Goal: Information Seeking & Learning: Check status

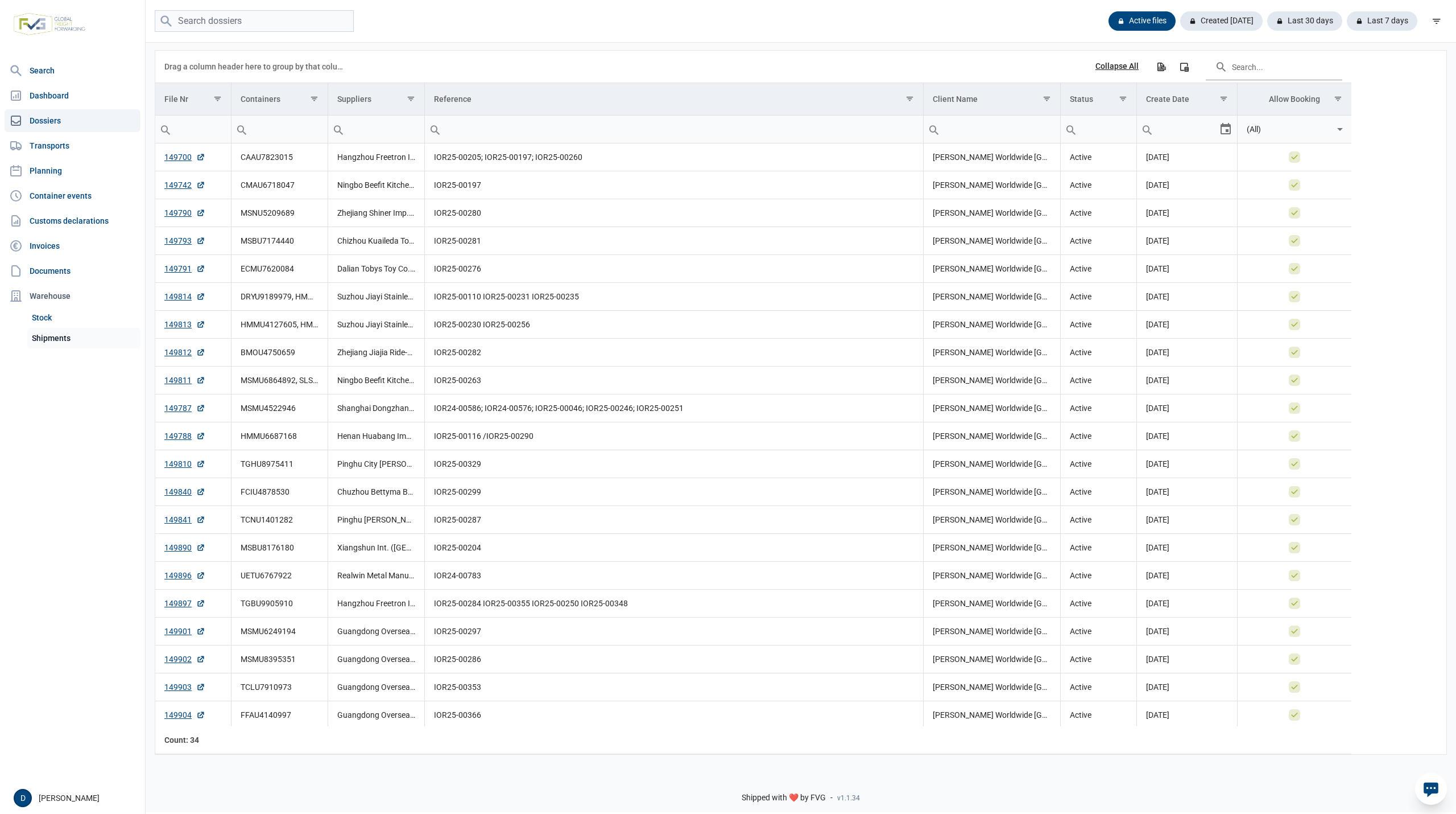
click at [48, 331] on link "Shipments" at bounding box center [84, 338] width 113 height 20
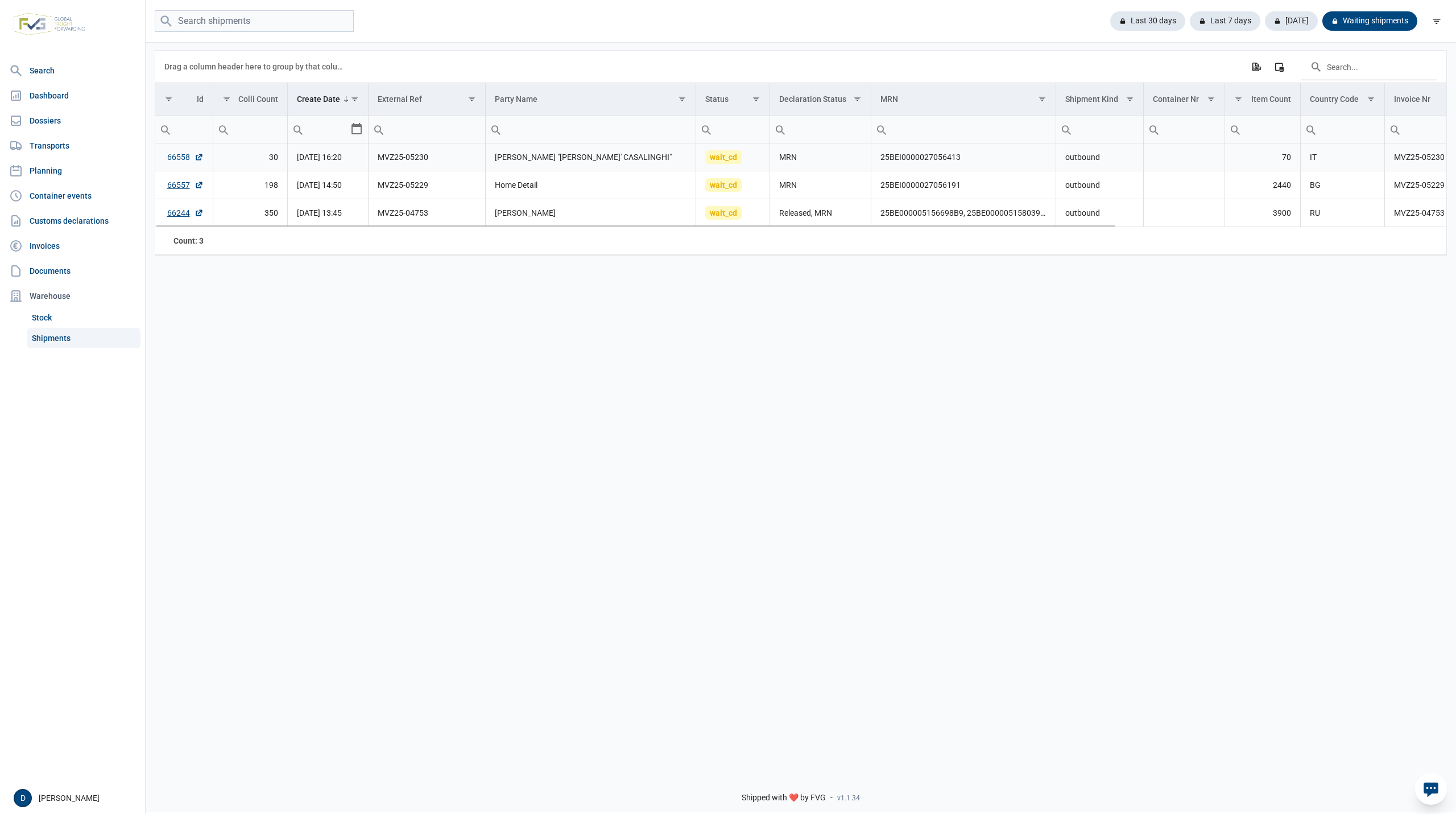
click at [180, 157] on link "66558" at bounding box center [185, 157] width 37 height 12
click at [169, 189] on link "66557" at bounding box center [185, 185] width 37 height 12
click at [883, 187] on td "25BEI0000027056191" at bounding box center [964, 185] width 185 height 28
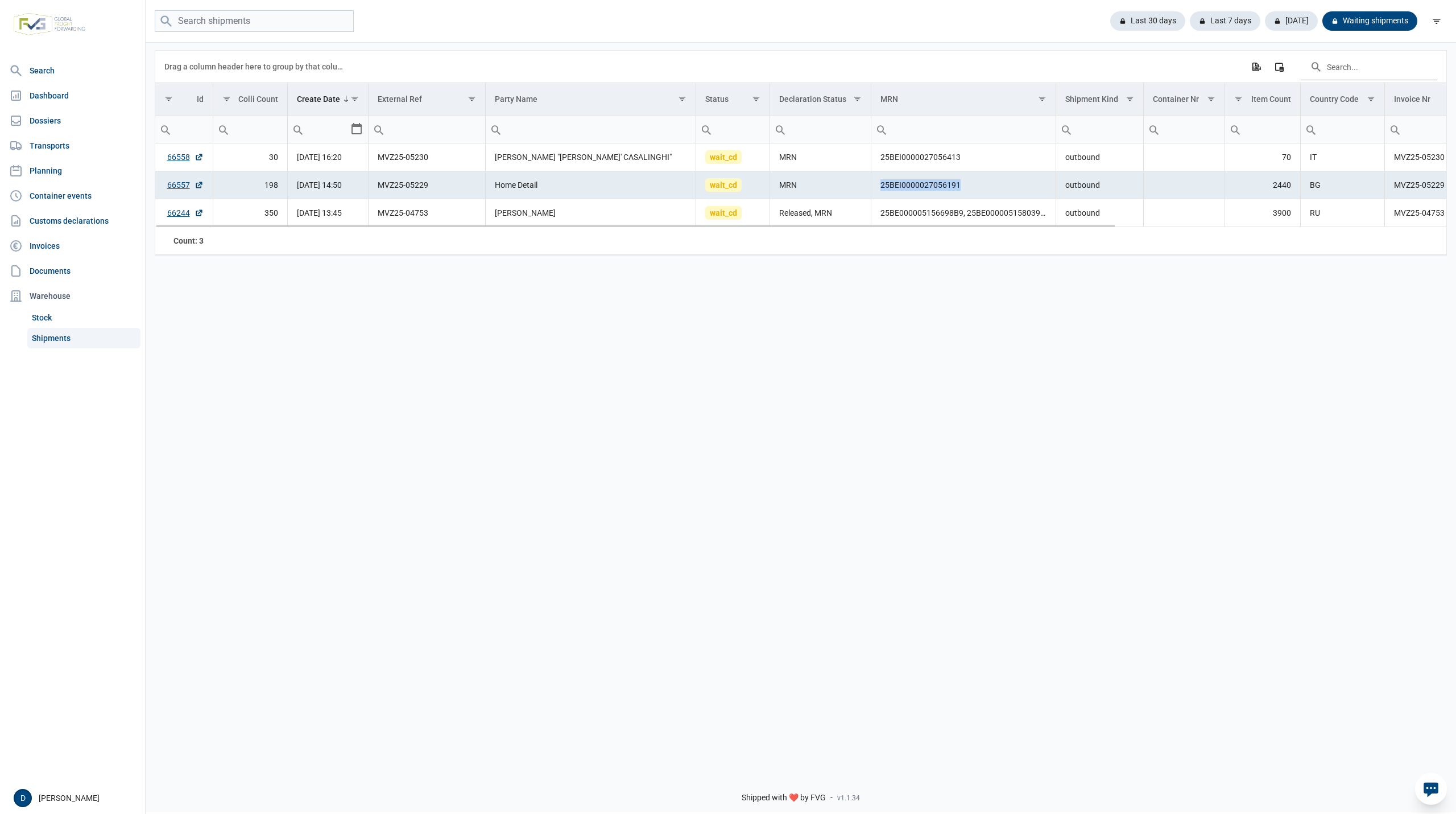
drag, startPoint x: 880, startPoint y: 188, endPoint x: 961, endPoint y: 188, distance: 81.0
click at [961, 188] on td "25BEI0000027056191" at bounding box center [964, 185] width 185 height 28
copy td "25BEI0000027056191"
click at [885, 156] on td "25BEI0000027056413" at bounding box center [964, 157] width 185 height 28
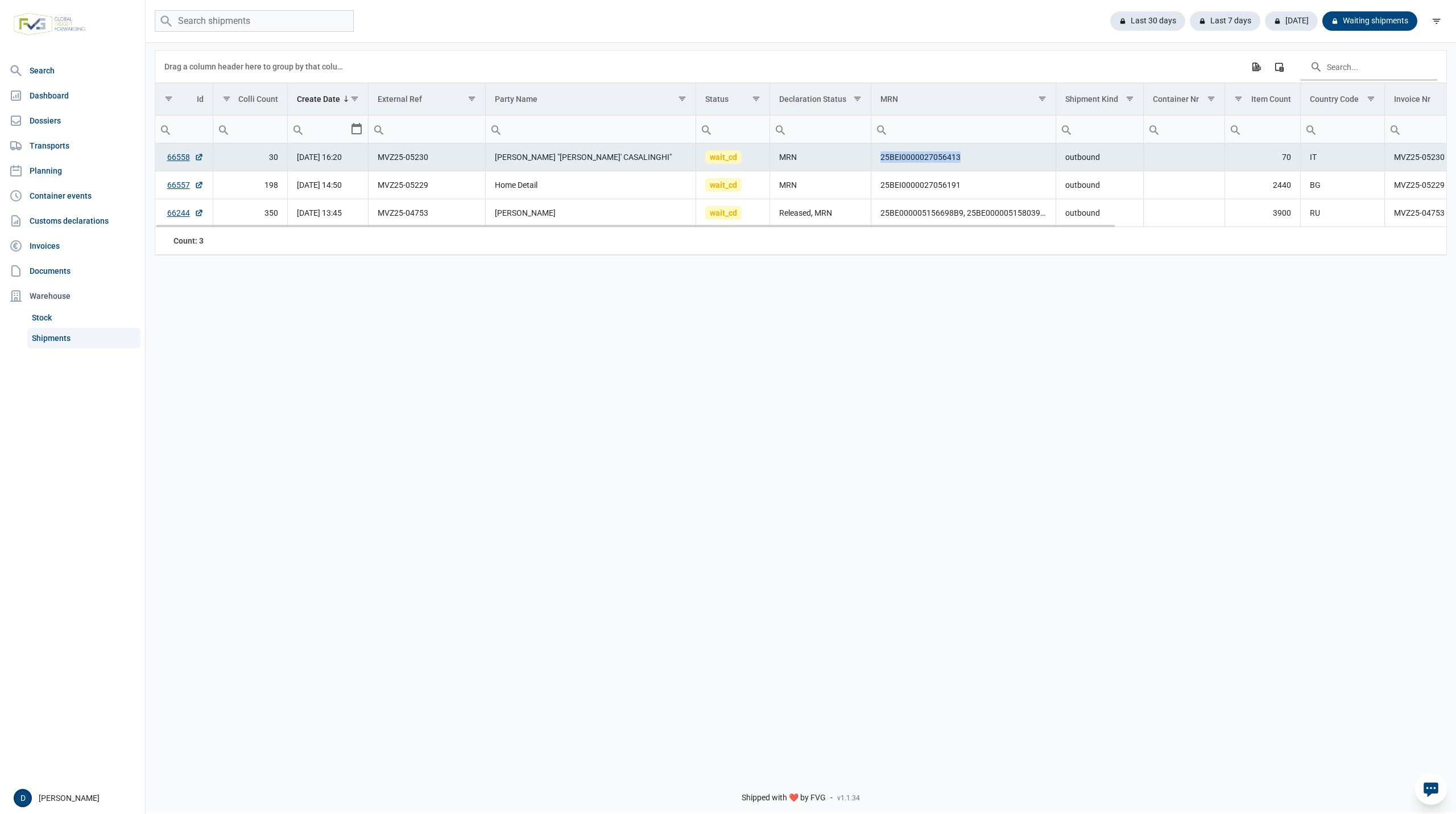
drag, startPoint x: 881, startPoint y: 162, endPoint x: 964, endPoint y: 159, distance: 83.1
click at [964, 159] on td "25BEI0000027056413" at bounding box center [964, 157] width 185 height 28
copy td "25BEI0000027056413"
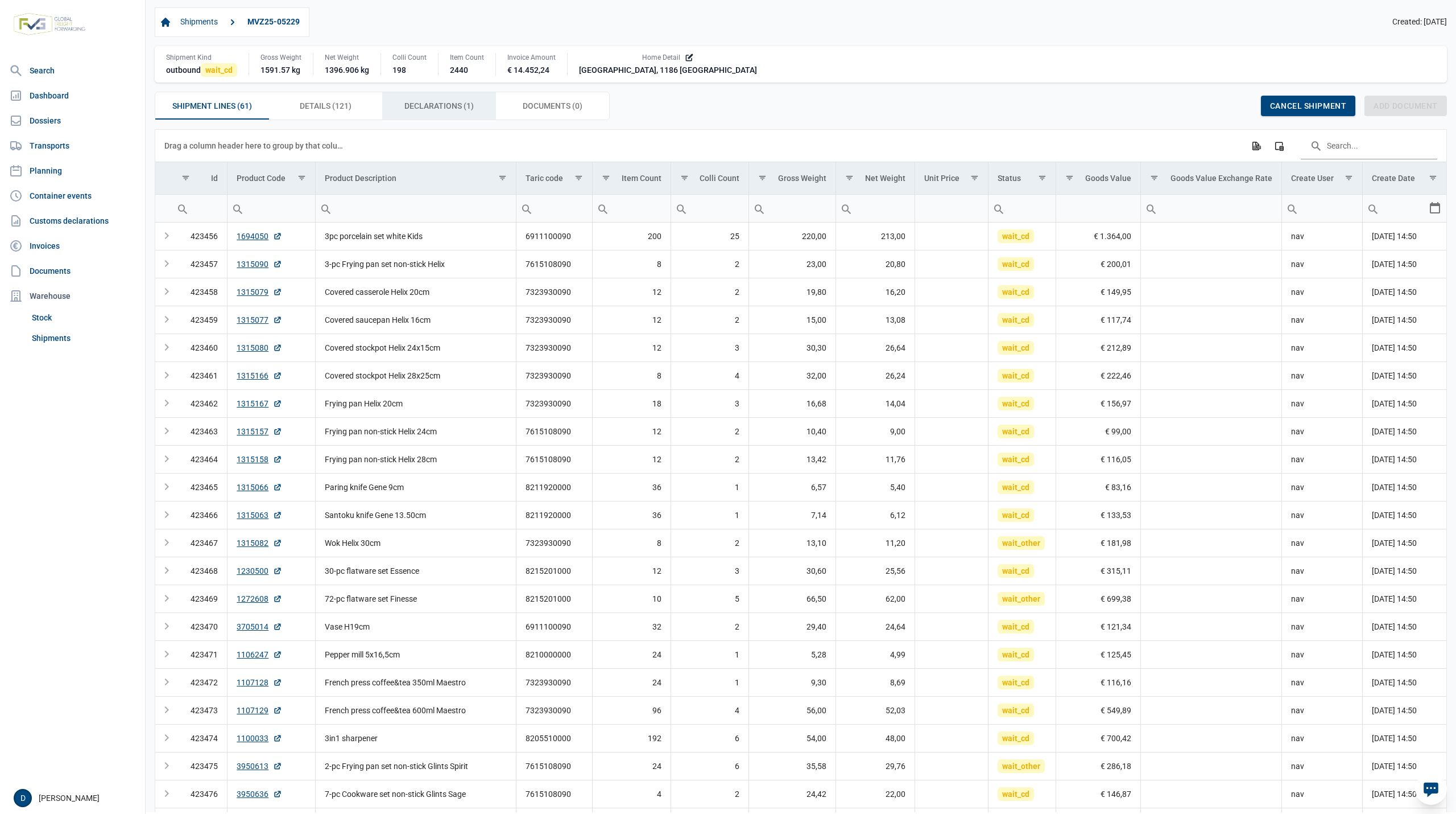
click at [425, 108] on span "Declarations (1) Declarations (1)" at bounding box center [439, 106] width 69 height 13
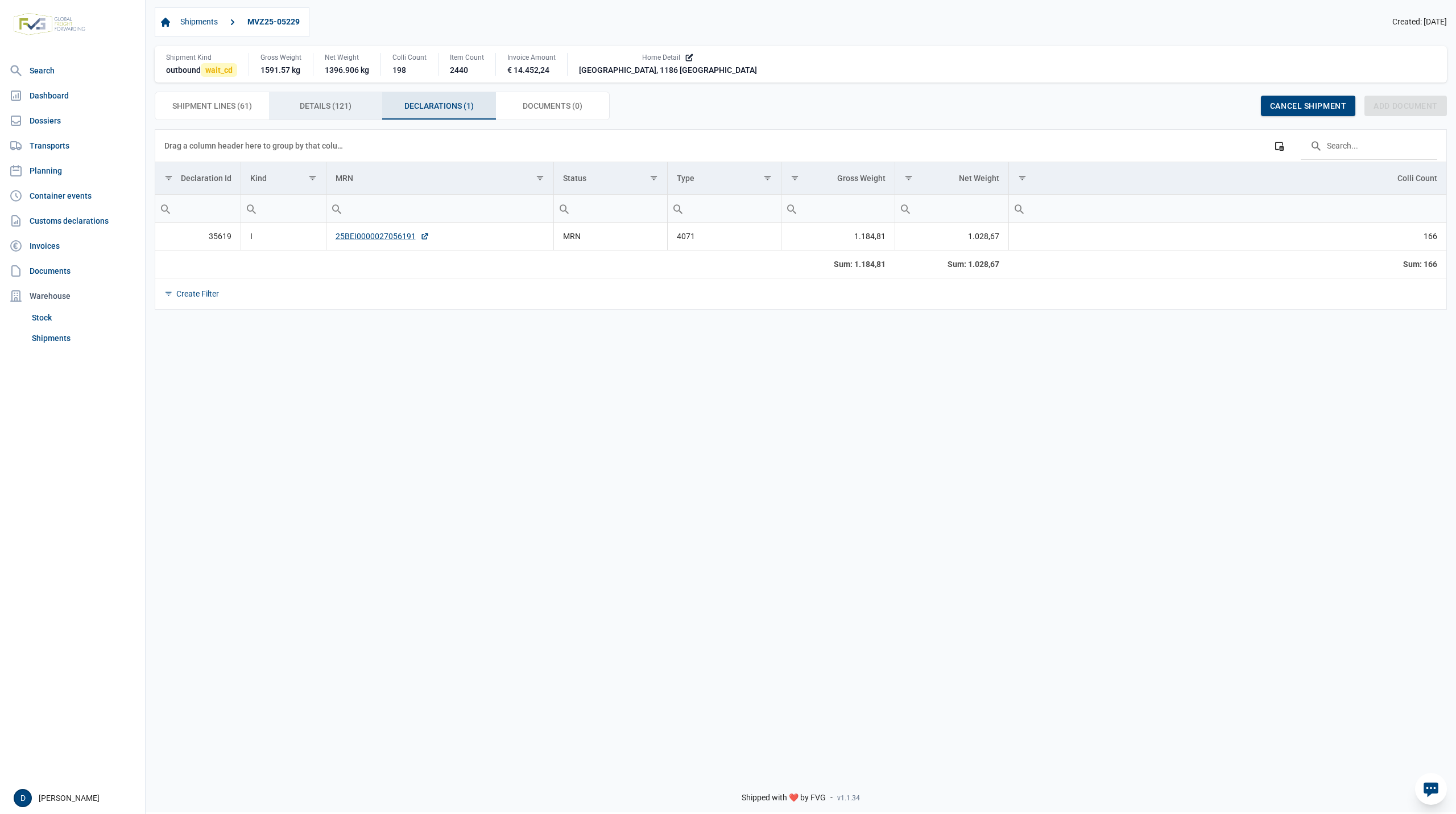
click at [313, 106] on span "Details (121) Details (121)" at bounding box center [325, 106] width 52 height 13
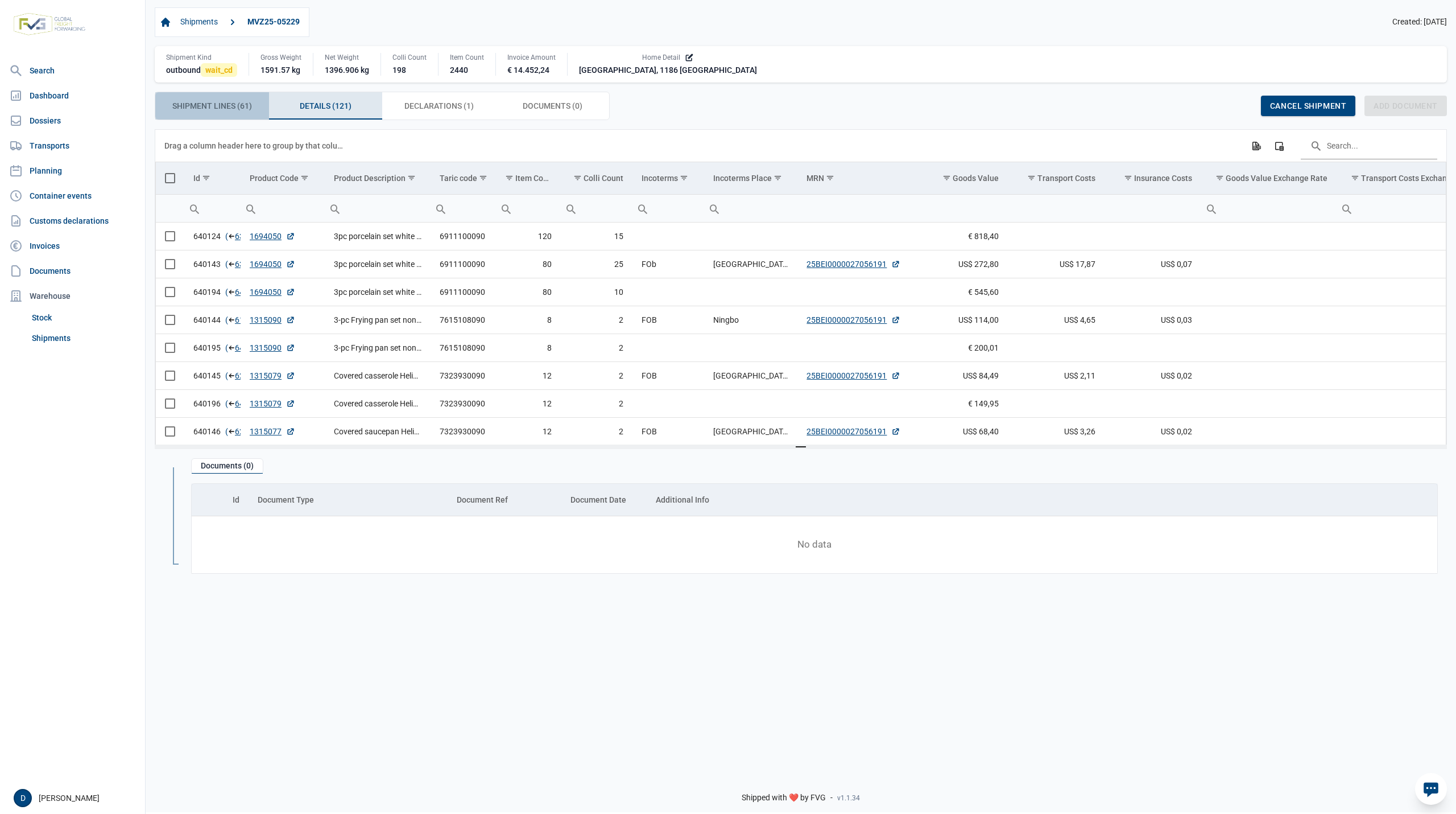
click at [219, 108] on span "Shipment Lines (61) Shipment Lines (61)" at bounding box center [212, 106] width 80 height 13
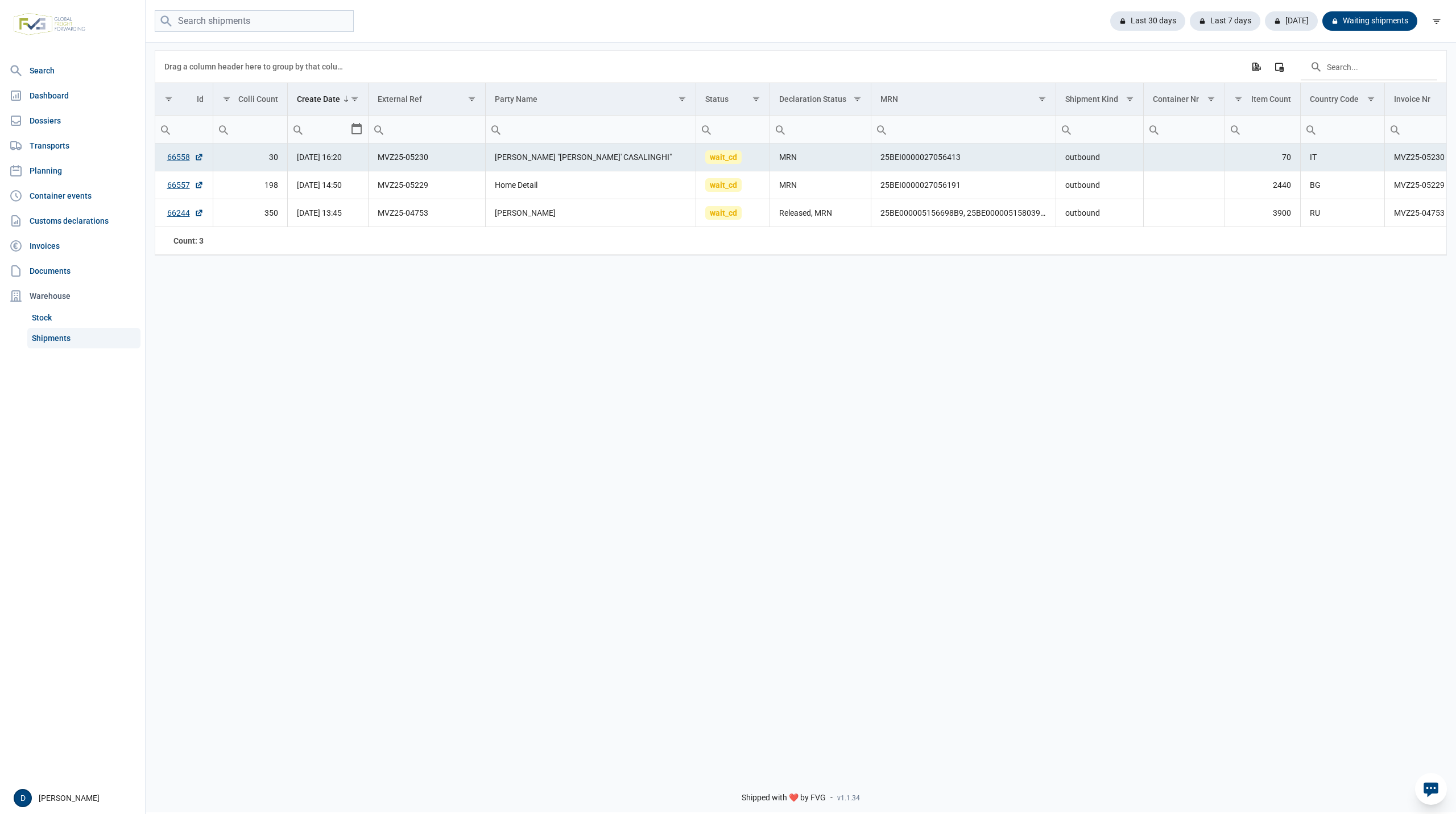
click at [48, 337] on link "Shipments" at bounding box center [84, 338] width 113 height 20
click at [1170, 21] on div "Last 30 days" at bounding box center [1143, 21] width 84 height 20
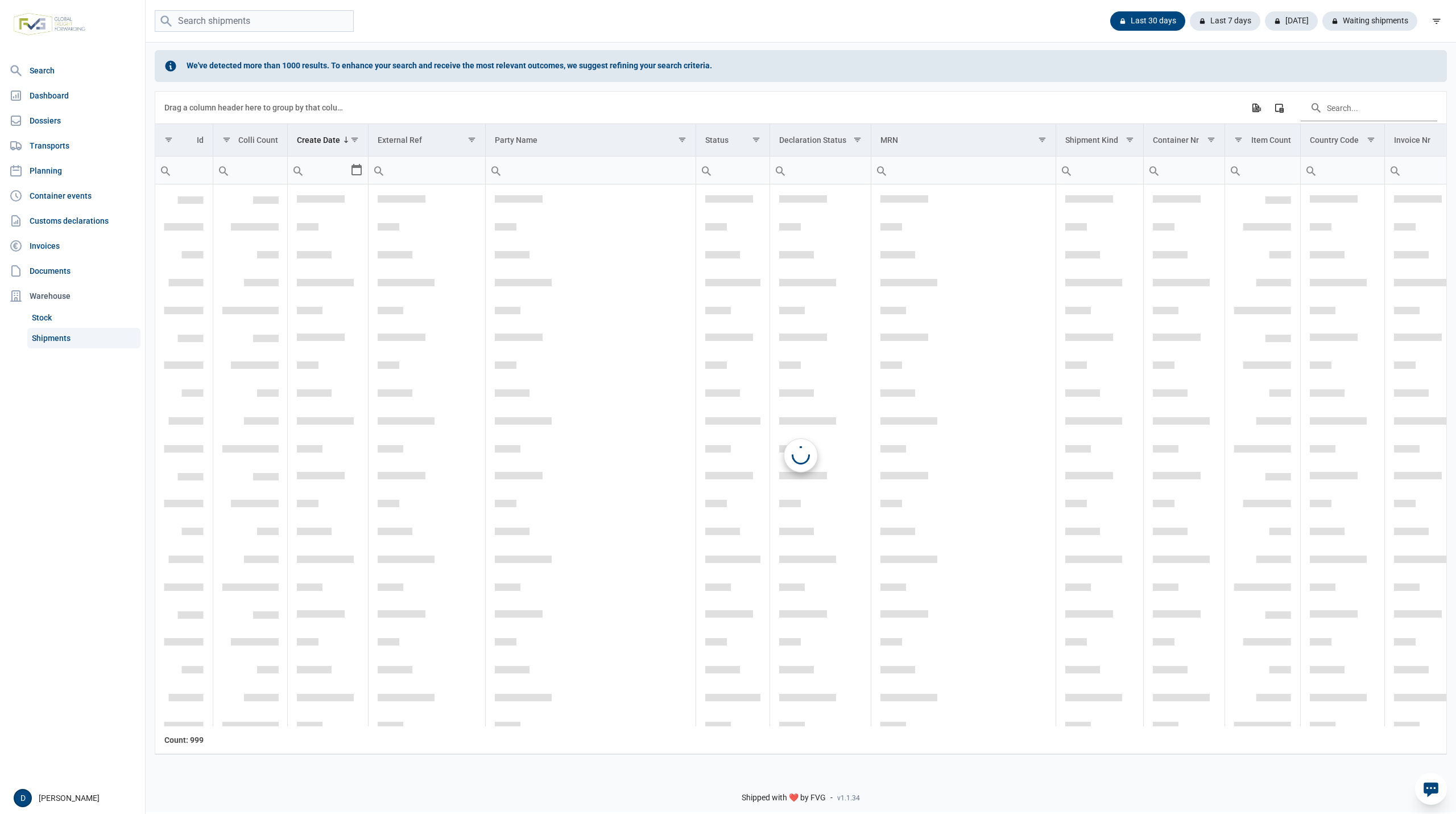
scroll to position [5590, 0]
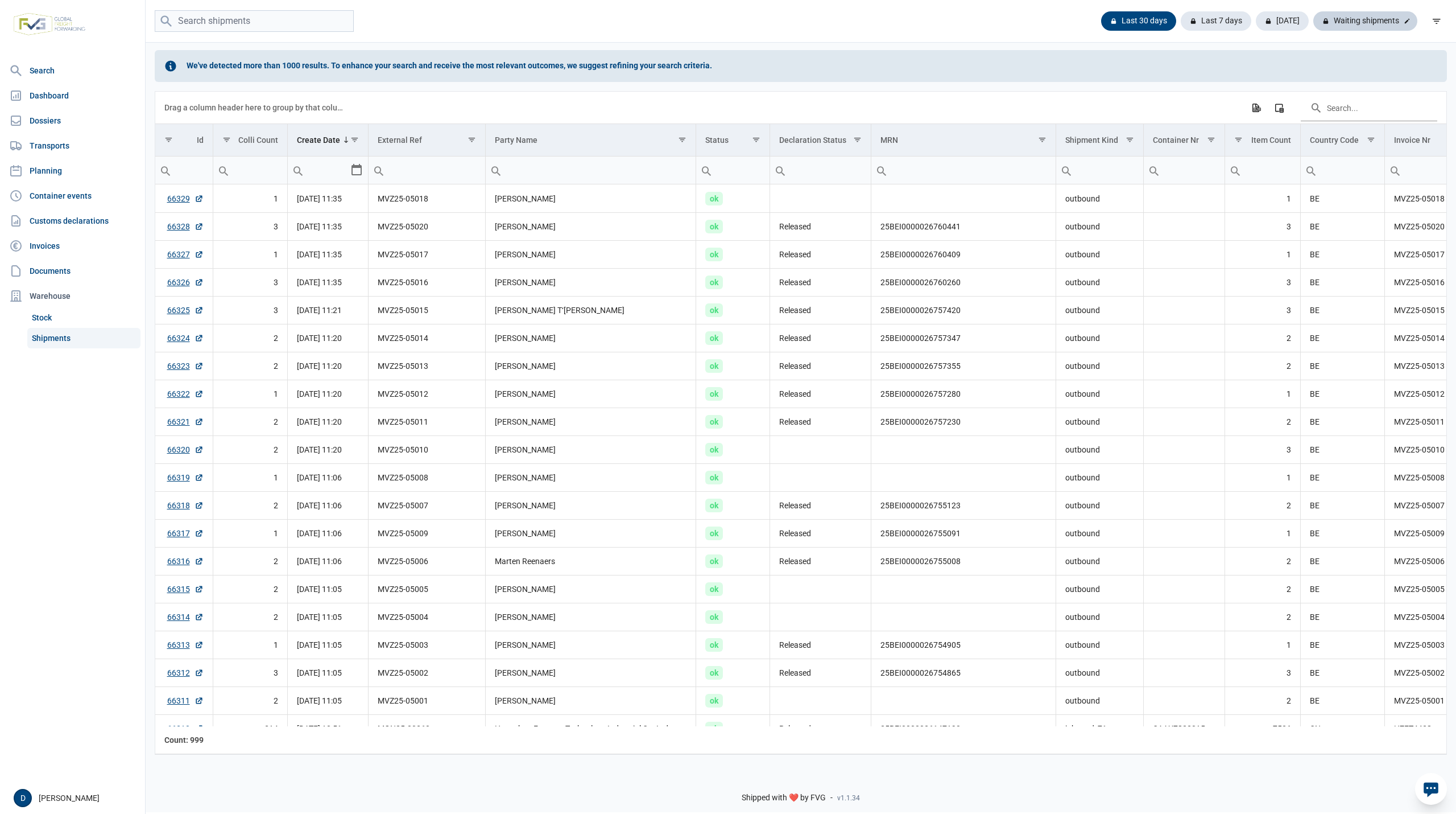
click at [1380, 24] on div "Waiting shipments" at bounding box center [1365, 21] width 104 height 20
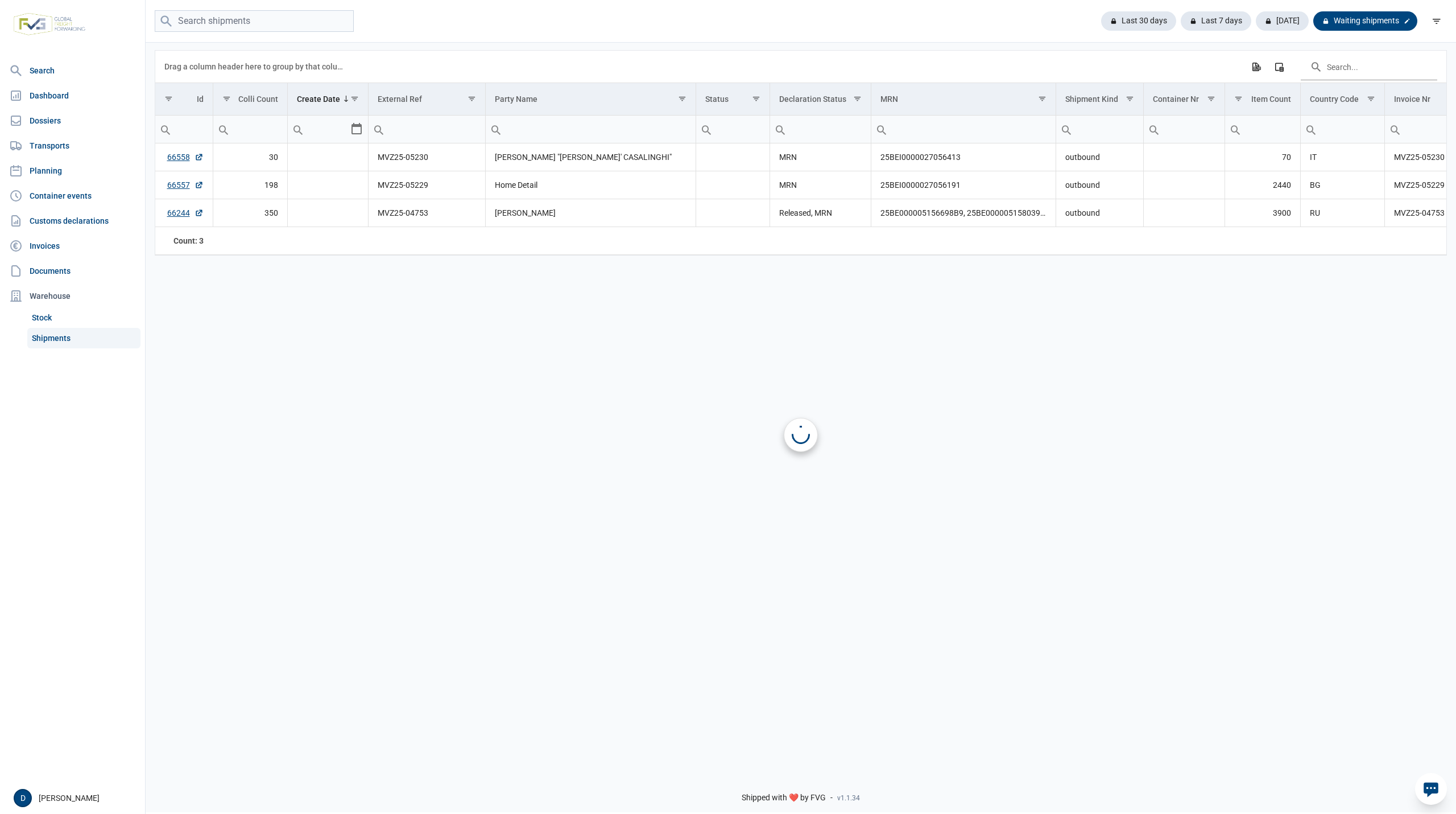
scroll to position [0, 0]
click at [61, 296] on div "Warehouse" at bounding box center [72, 296] width 136 height 23
click at [1149, 21] on div "Last 30 days" at bounding box center [1143, 21] width 84 height 20
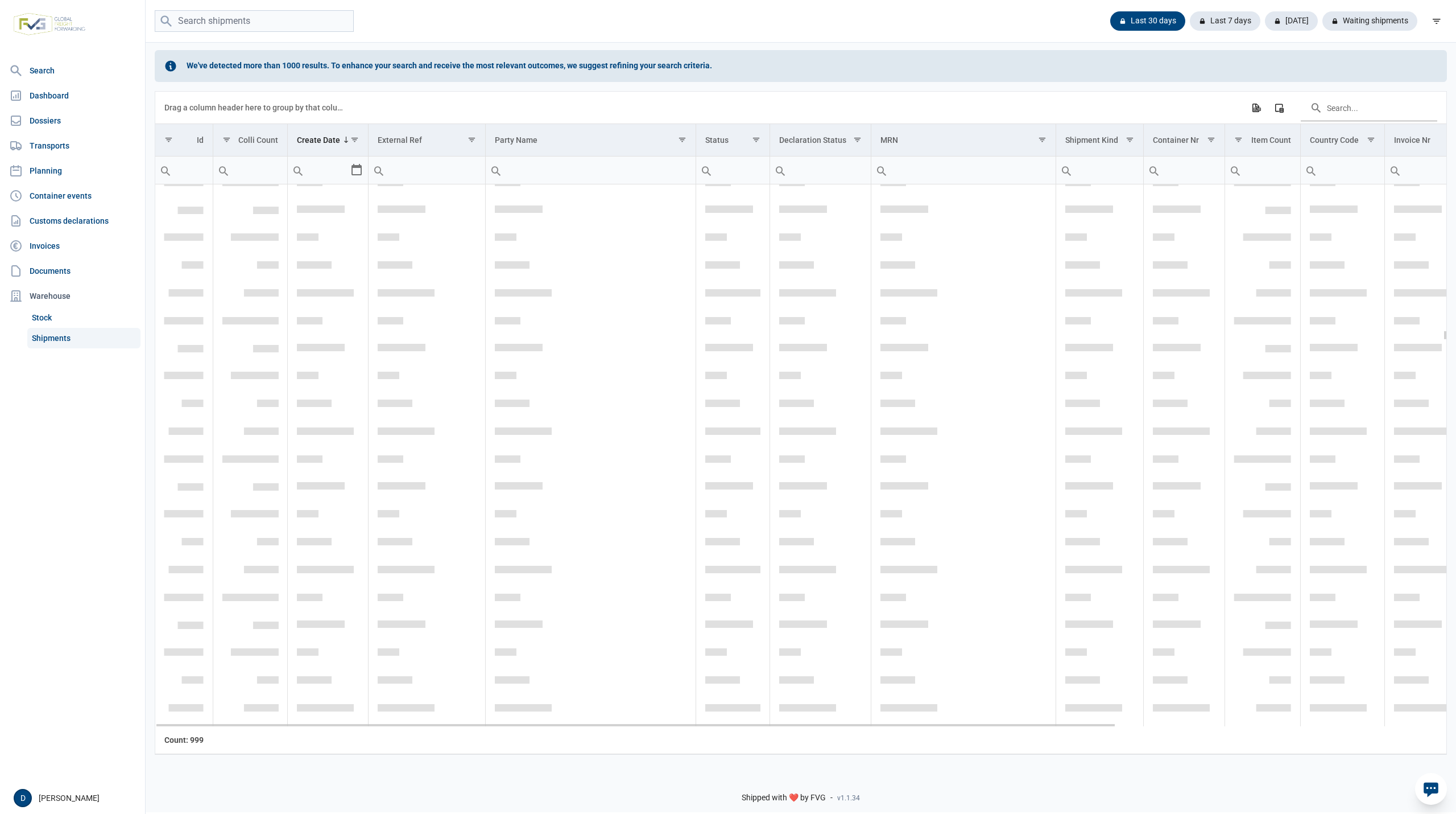
scroll to position [7510, 0]
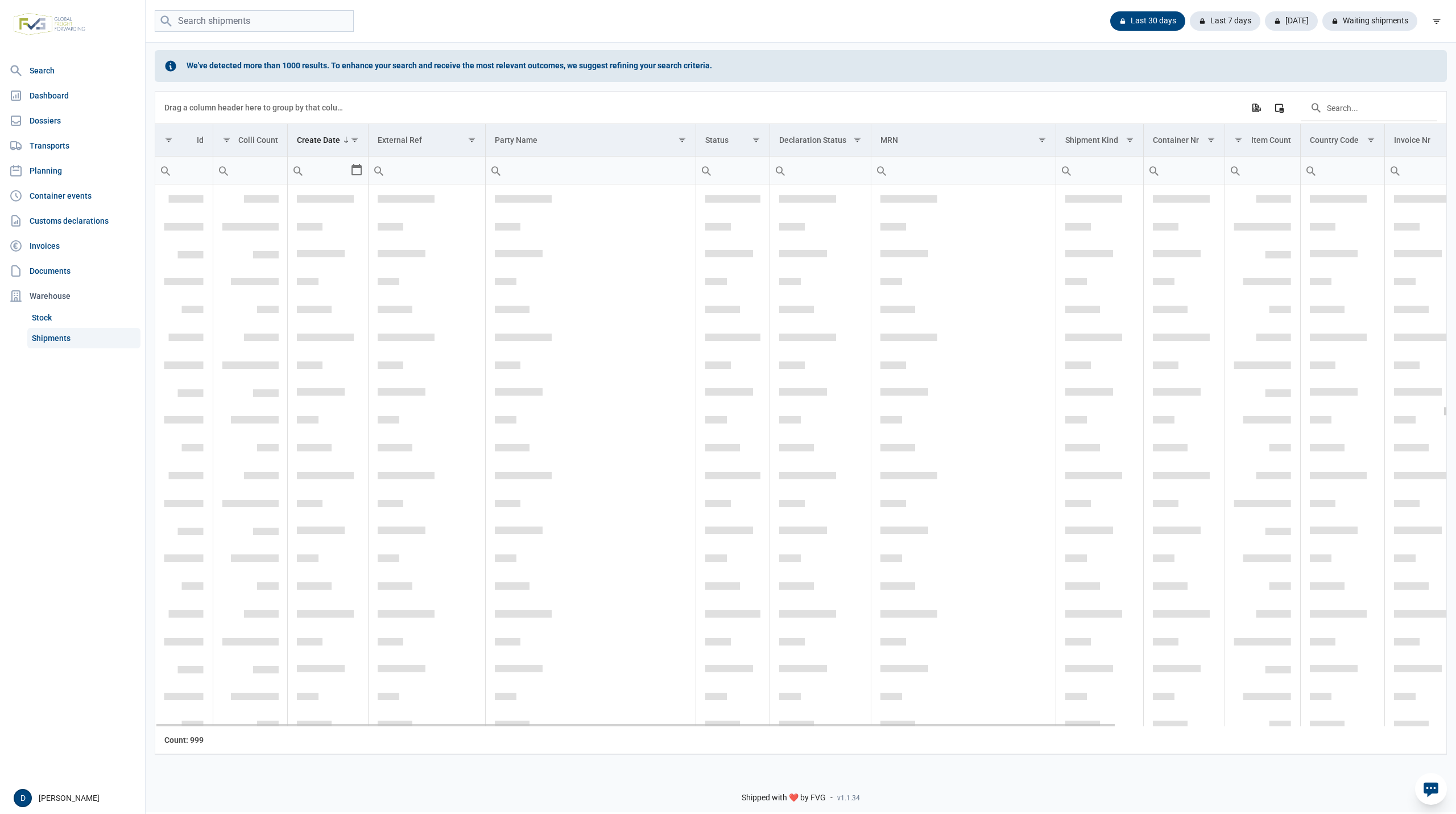
scroll to position [11478, 0]
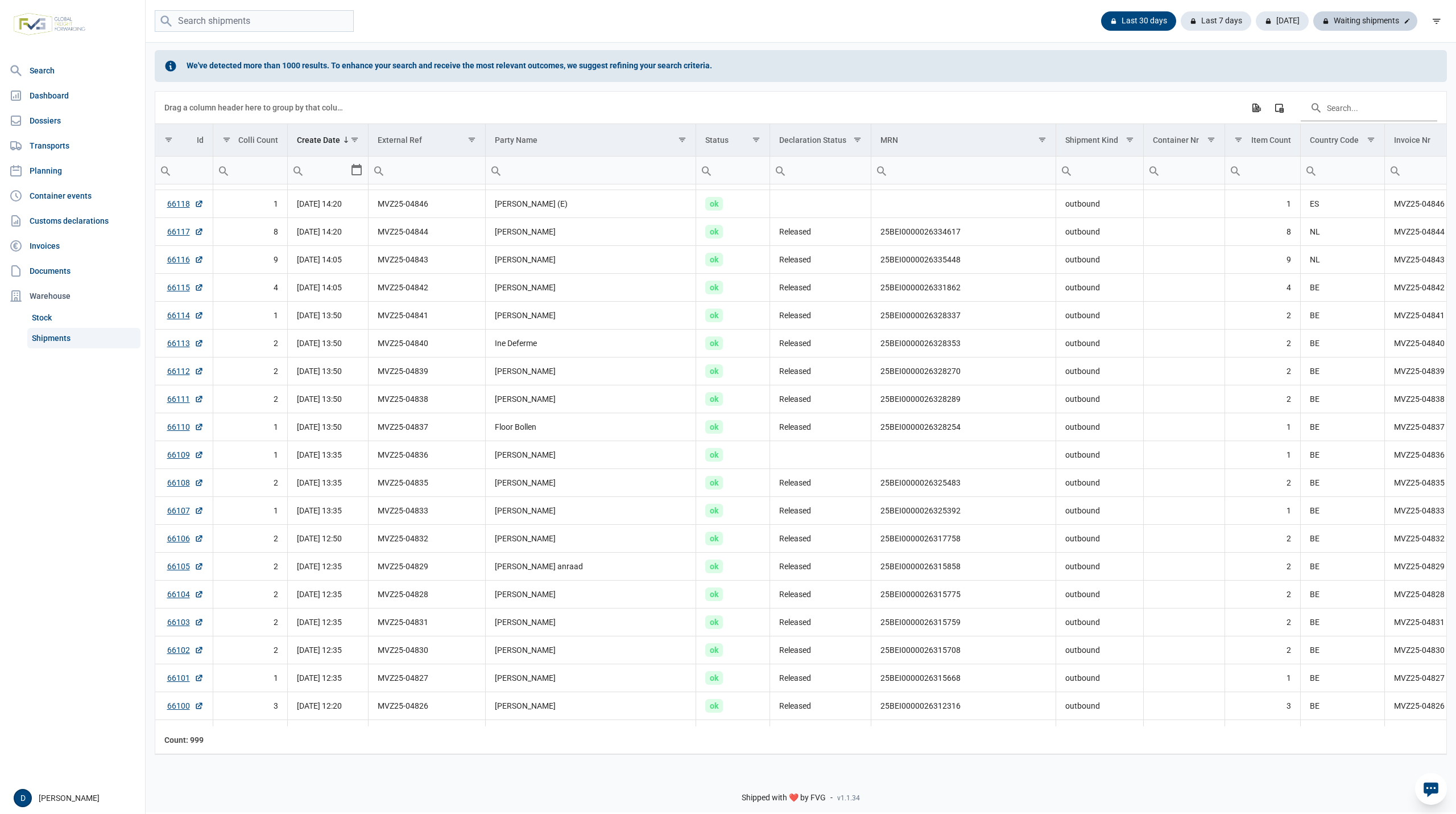
click at [1362, 26] on div "Waiting shipments" at bounding box center [1365, 21] width 104 height 20
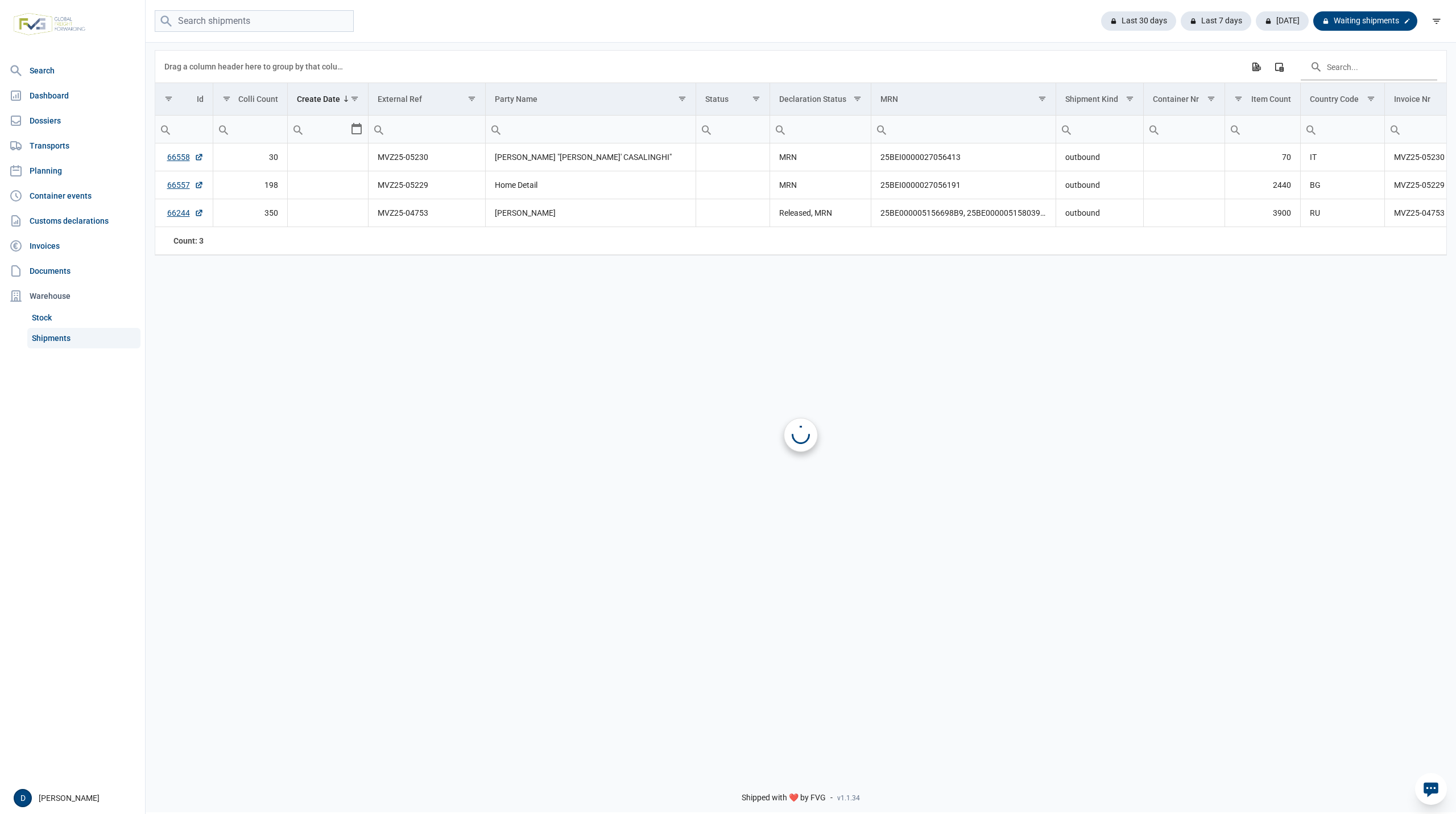
scroll to position [0, 0]
click at [1150, 16] on div "Last 30 days" at bounding box center [1143, 21] width 84 height 20
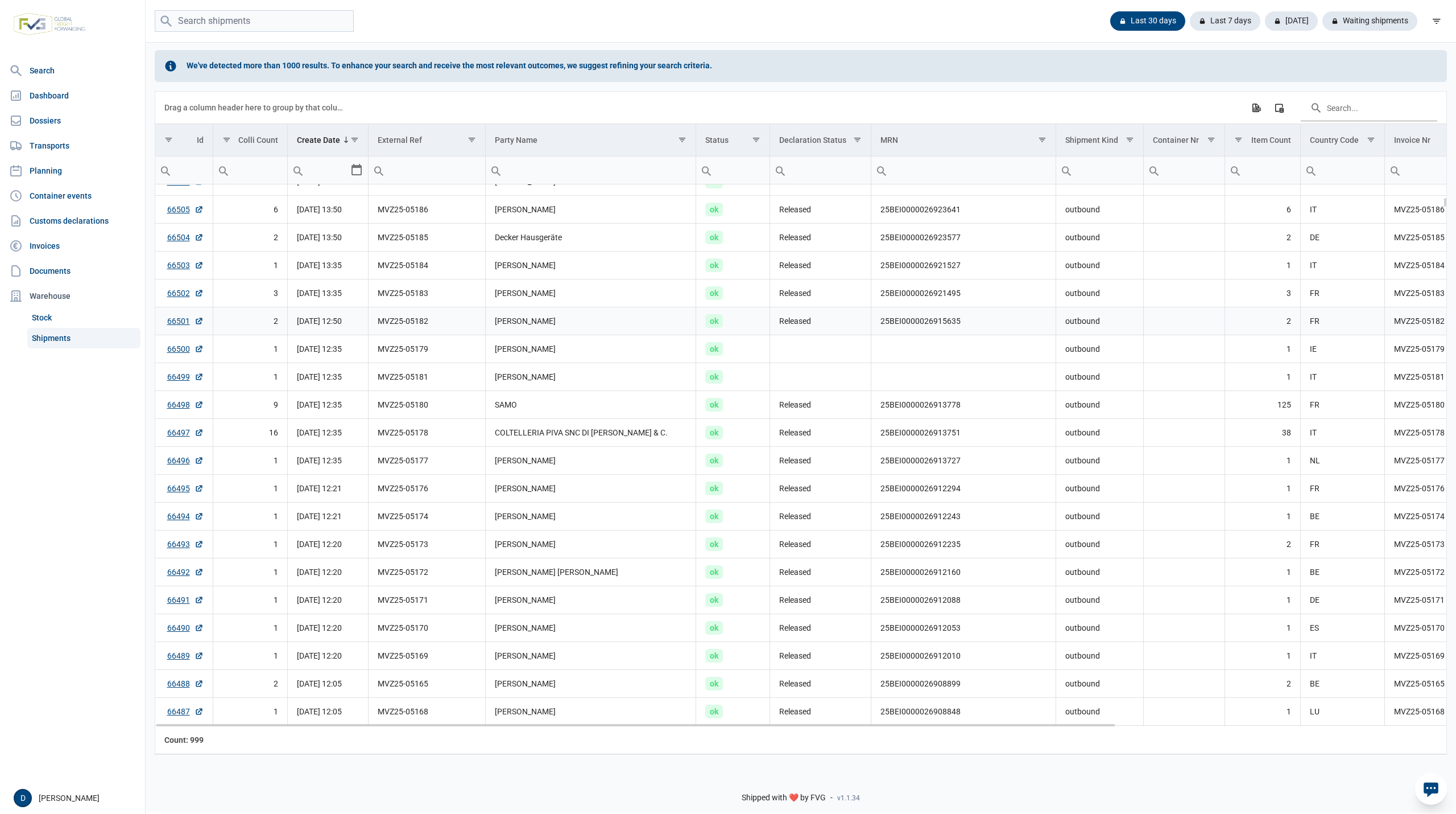
scroll to position [155, 0]
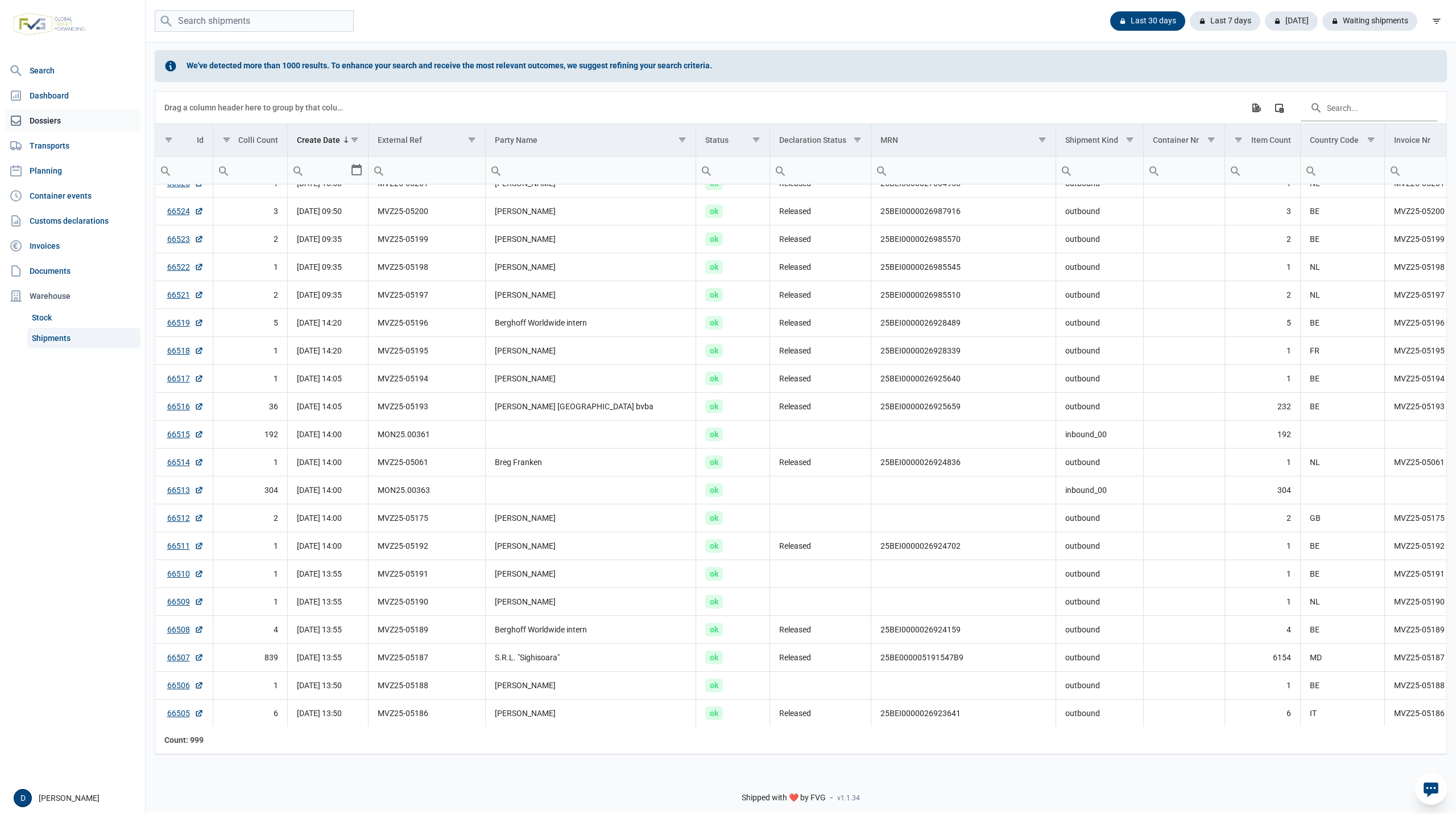
click at [44, 115] on link "Dossiers" at bounding box center [72, 121] width 136 height 23
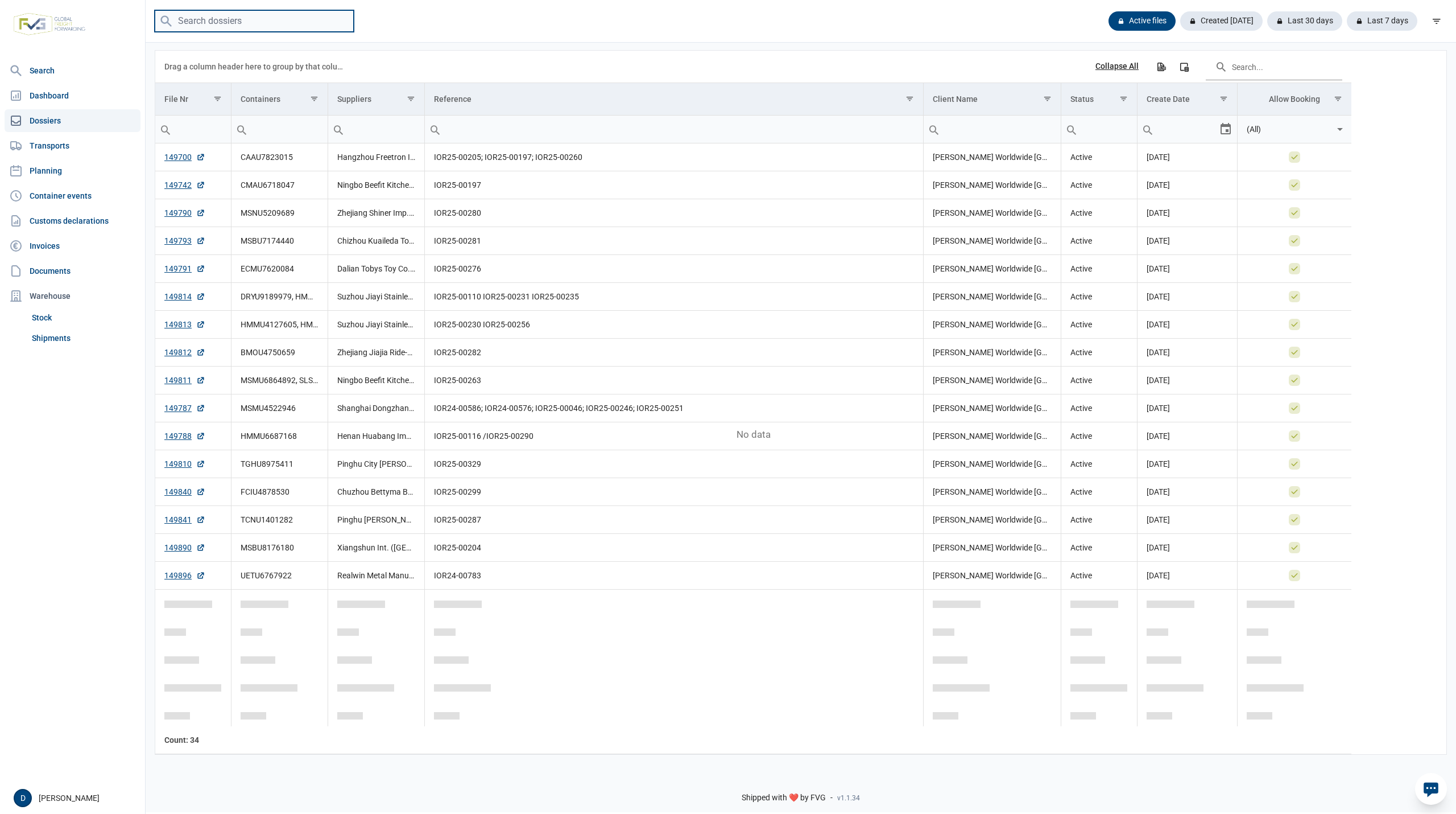
click at [203, 20] on input "search" at bounding box center [254, 21] width 199 height 22
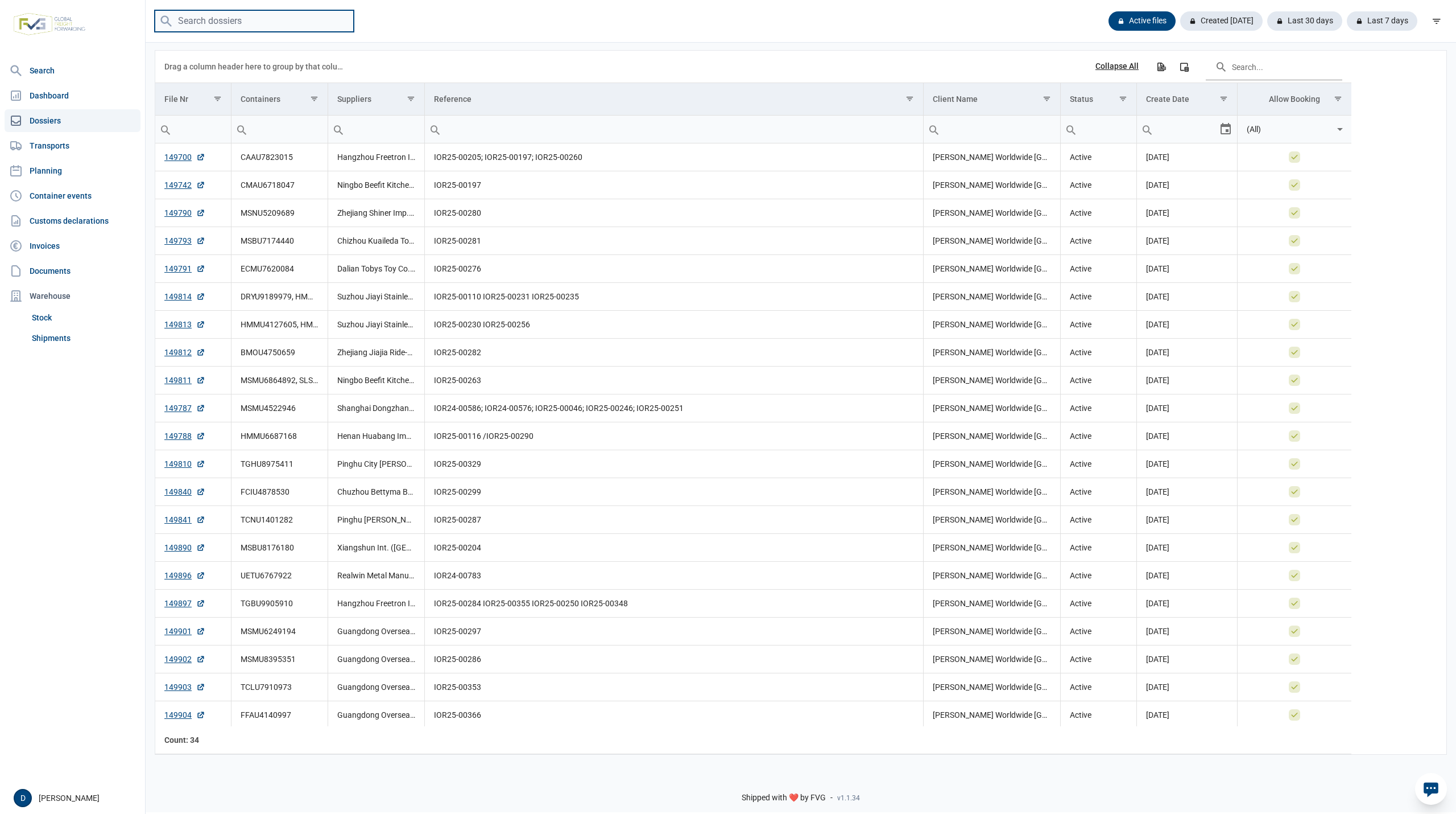
paste input "MSMU4522946"
type input "MSMU4522946"
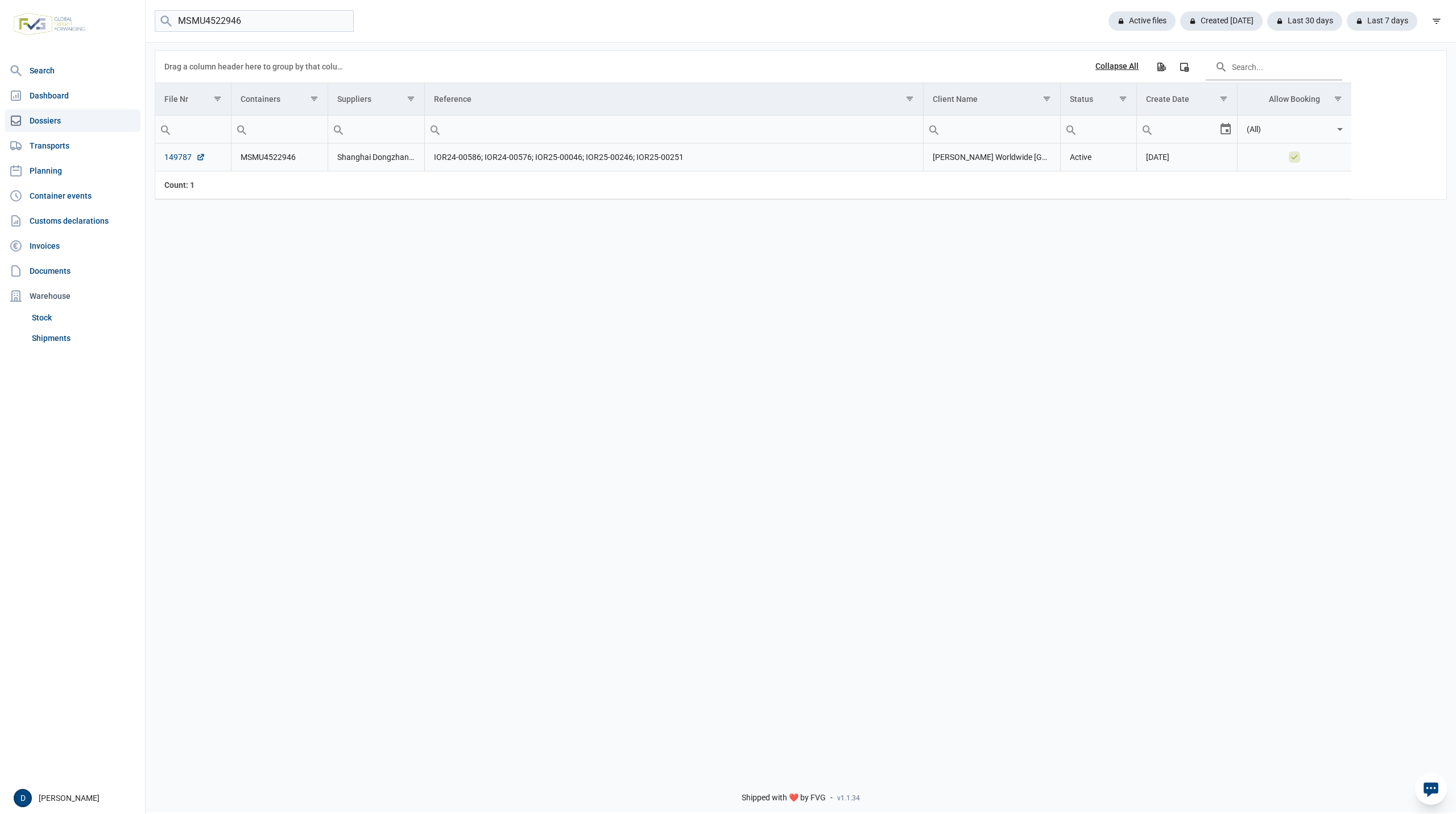
click at [174, 157] on link "149787" at bounding box center [185, 157] width 41 height 12
drag, startPoint x: 257, startPoint y: 21, endPoint x: 75, endPoint y: 26, distance: 182.1
click at [75, 26] on div "Search Dashboard Dossiers Transports Planning Container events Customs declarat…" at bounding box center [728, 405] width 1456 height 814
paste input "MSNU5209689"
type input "MSNU5209689"
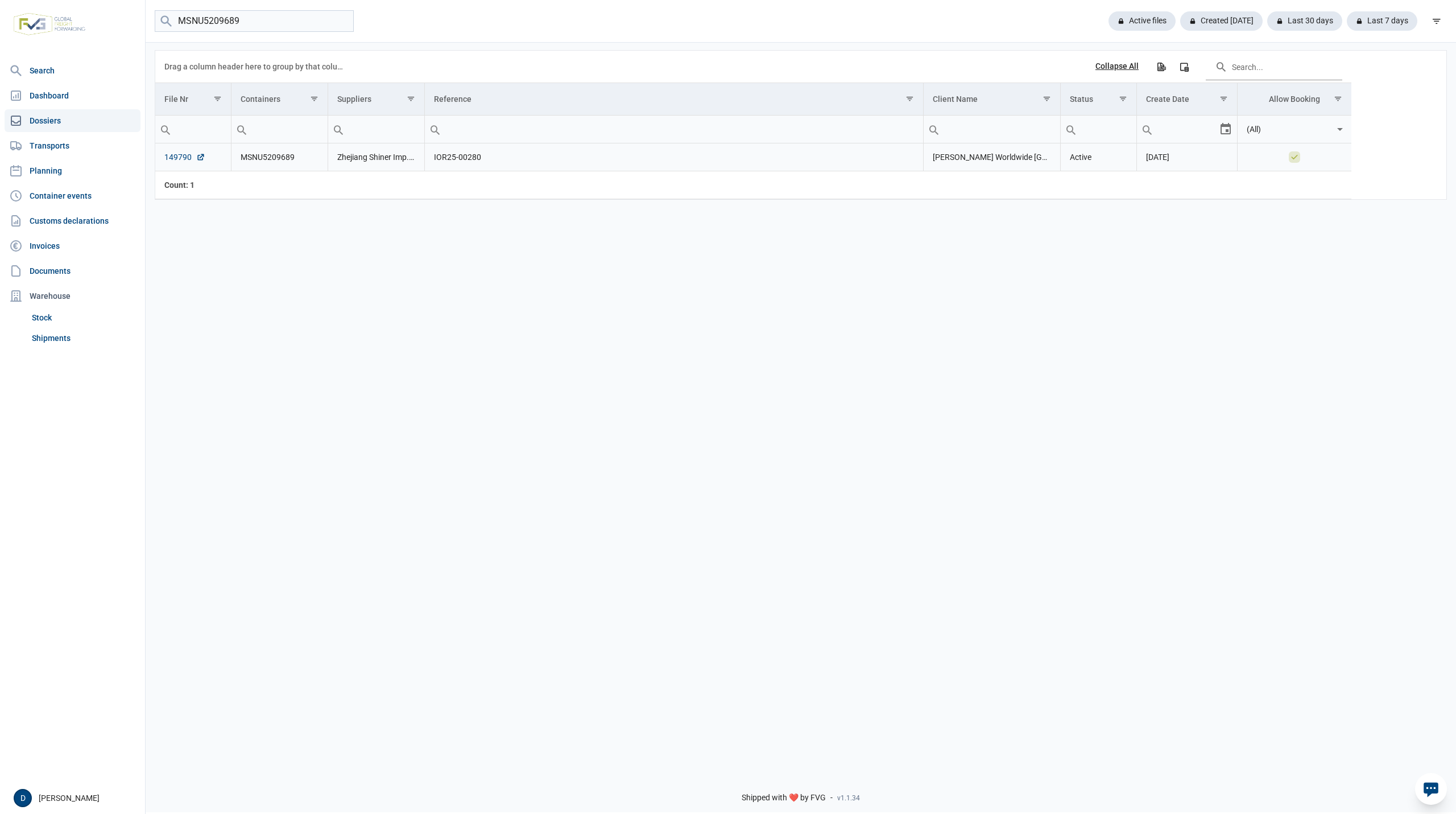
click at [169, 160] on link "149790" at bounding box center [185, 157] width 41 height 12
drag, startPoint x: 285, startPoint y: 20, endPoint x: 59, endPoint y: 32, distance: 226.3
click at [59, 32] on div "Search Dashboard Dossiers Transports Planning Container events Customs declarat…" at bounding box center [728, 405] width 1456 height 814
paste input "HMMU4129491"
type input "HMMU4129491"
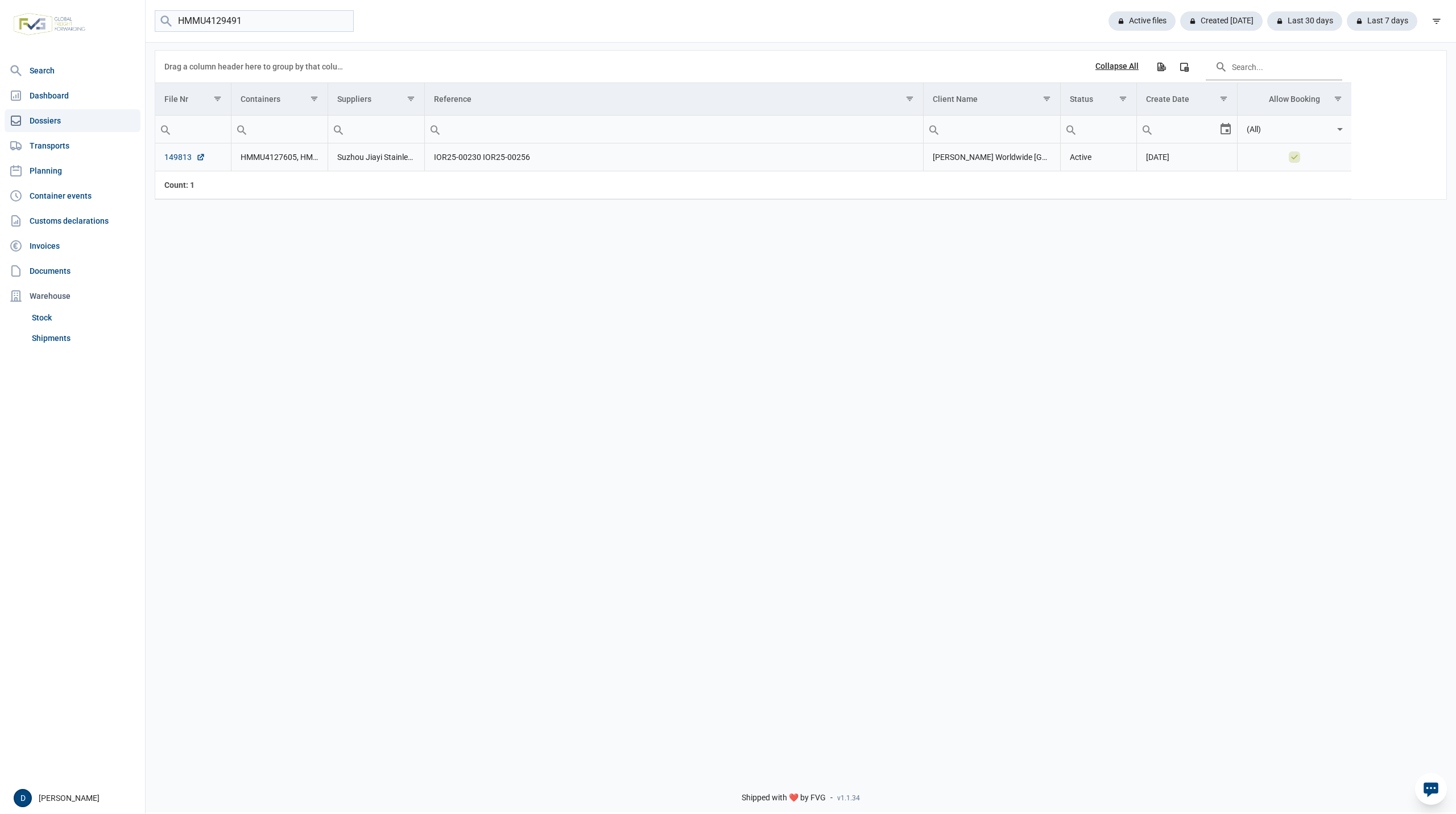
click at [171, 155] on link "149813" at bounding box center [185, 157] width 41 height 12
click at [64, 335] on link "Shipments" at bounding box center [84, 338] width 113 height 20
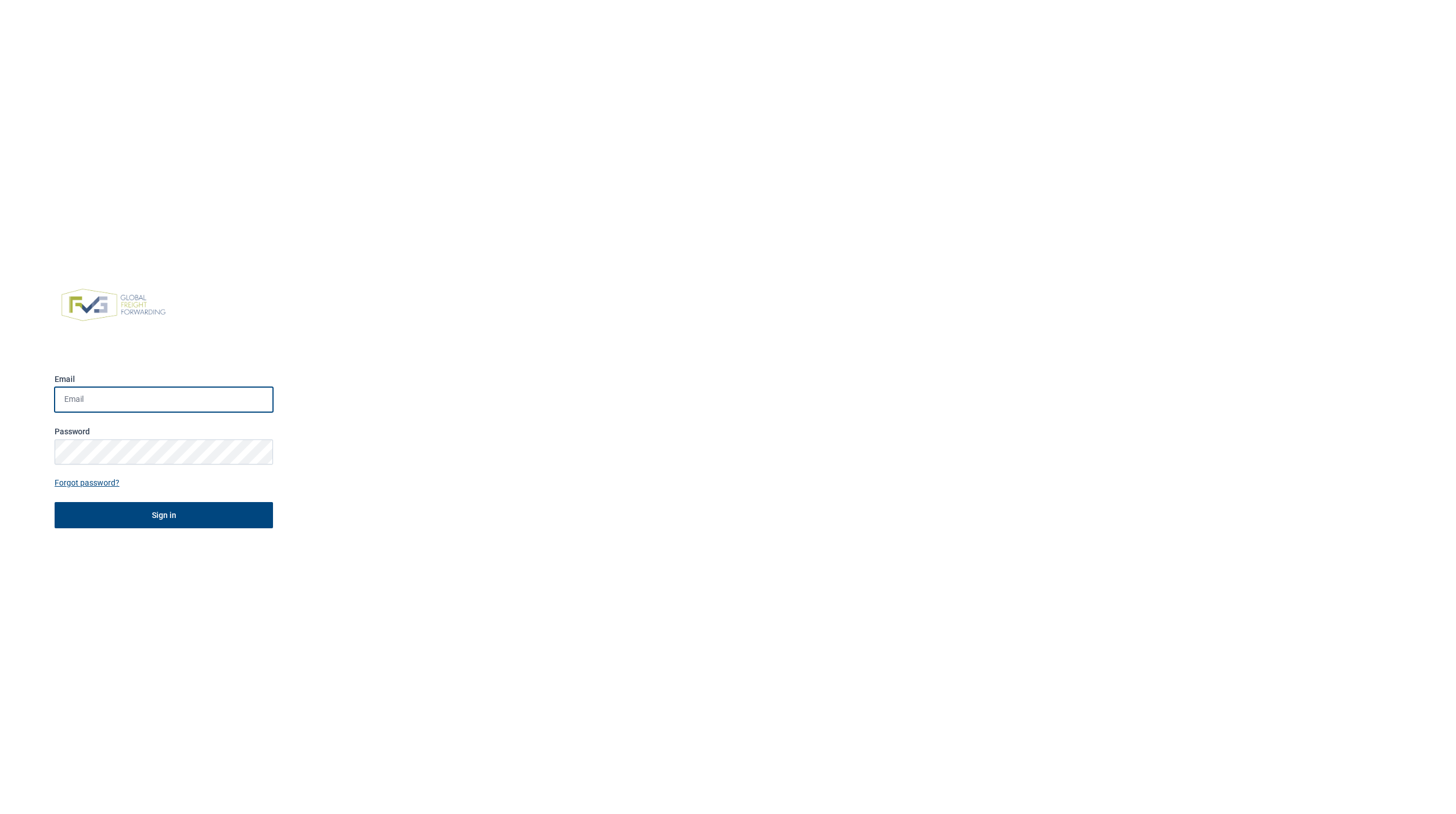
type input "dennis.engelen@berghoffworldwide.com"
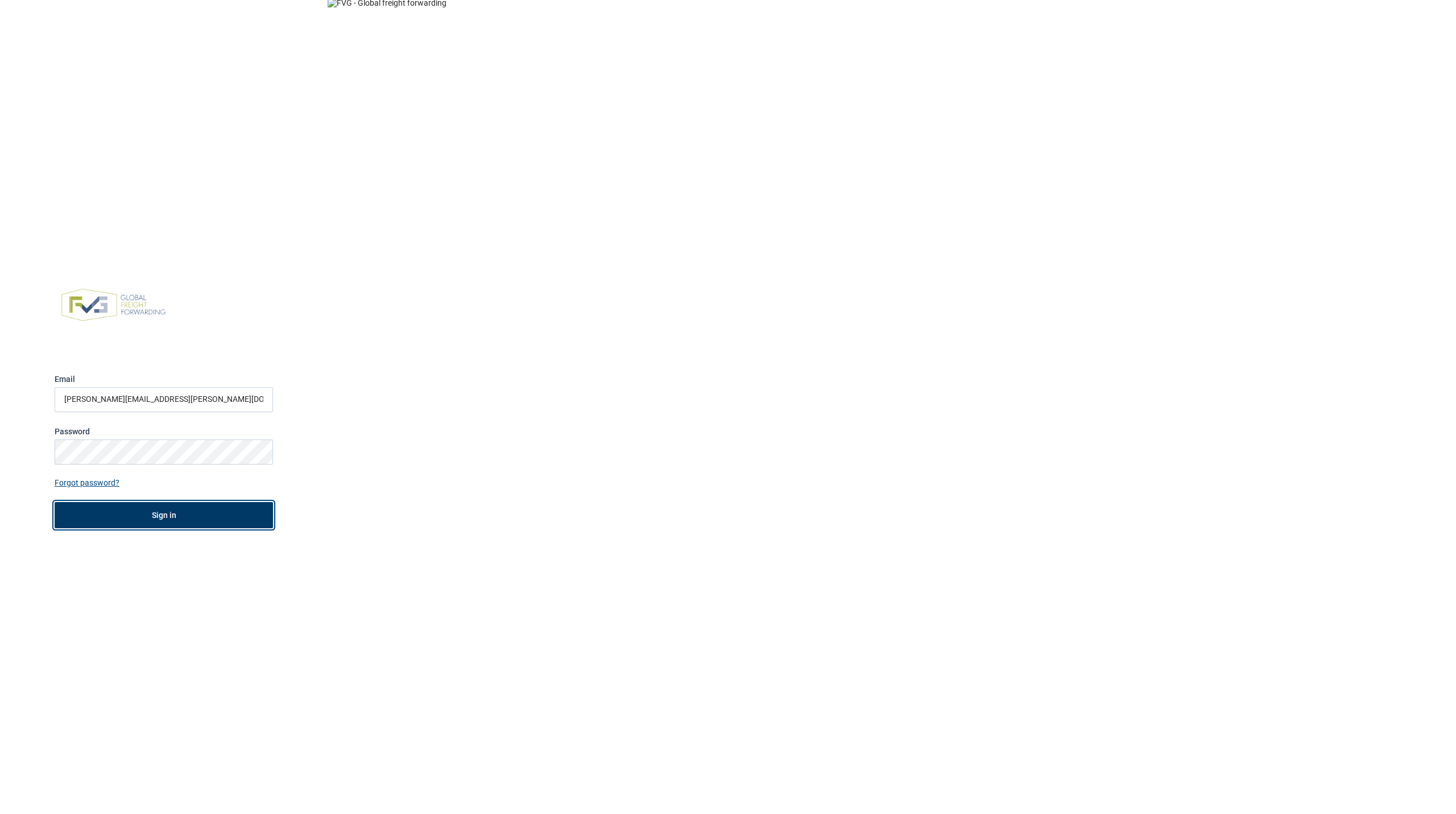
click at [187, 518] on button "Sign in" at bounding box center [163, 515] width 218 height 26
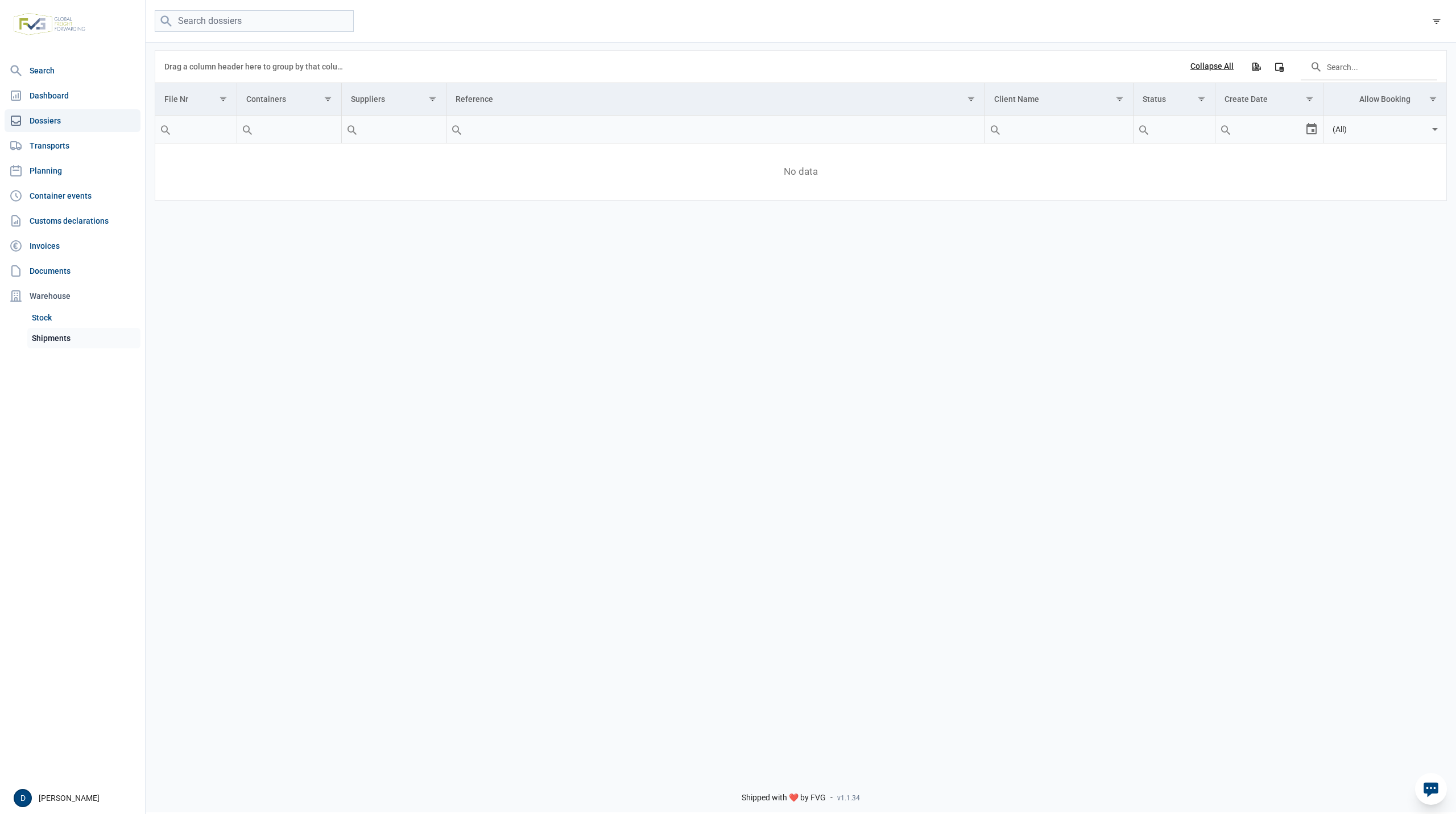
click at [50, 334] on link "Shipments" at bounding box center [84, 338] width 113 height 20
click at [50, 332] on link "Shipments" at bounding box center [84, 338] width 113 height 20
click at [53, 147] on link "Transports" at bounding box center [72, 145] width 136 height 23
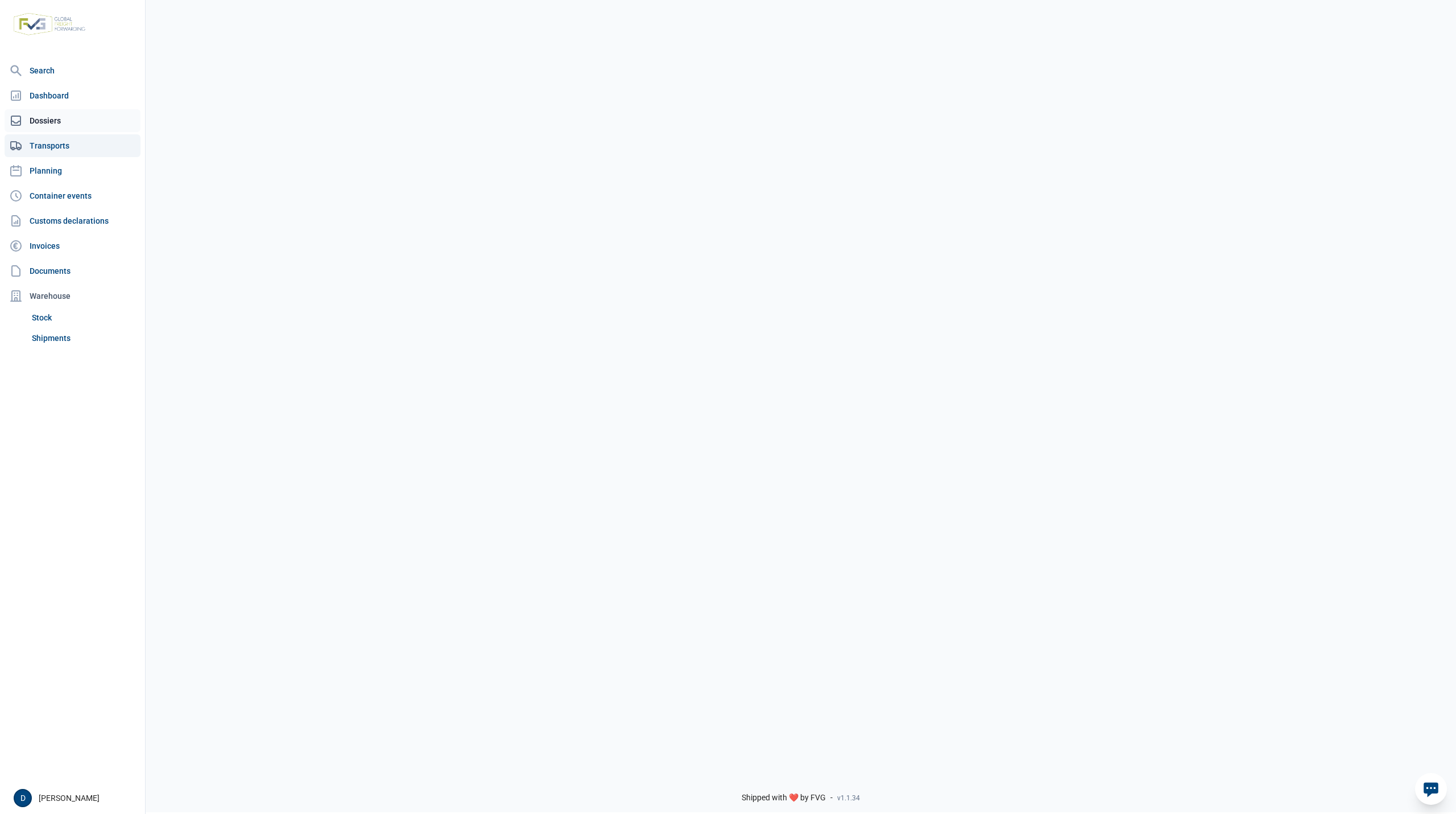
click at [51, 115] on link "Dossiers" at bounding box center [72, 121] width 136 height 23
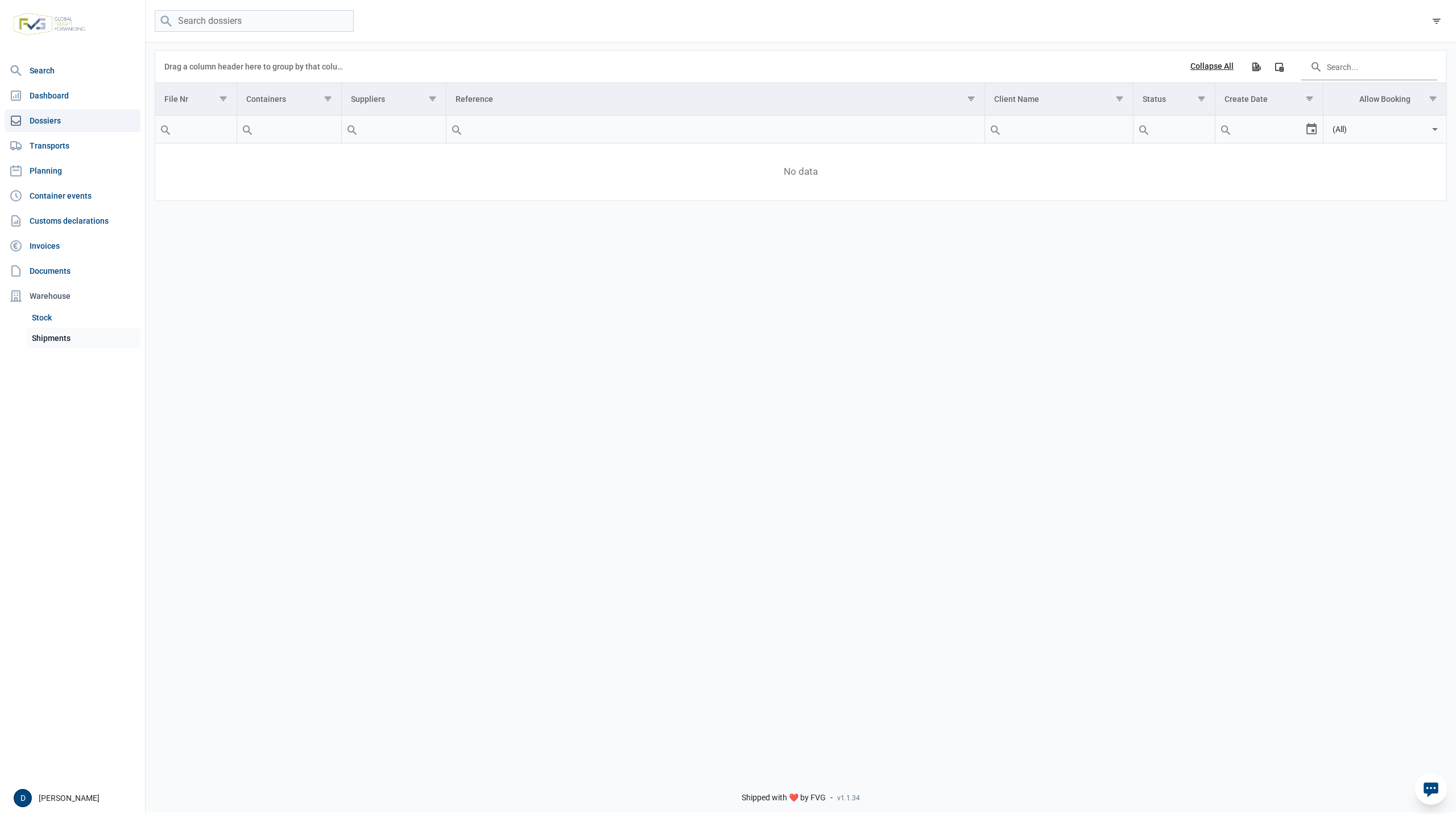
click at [57, 335] on link "Shipments" at bounding box center [84, 338] width 113 height 20
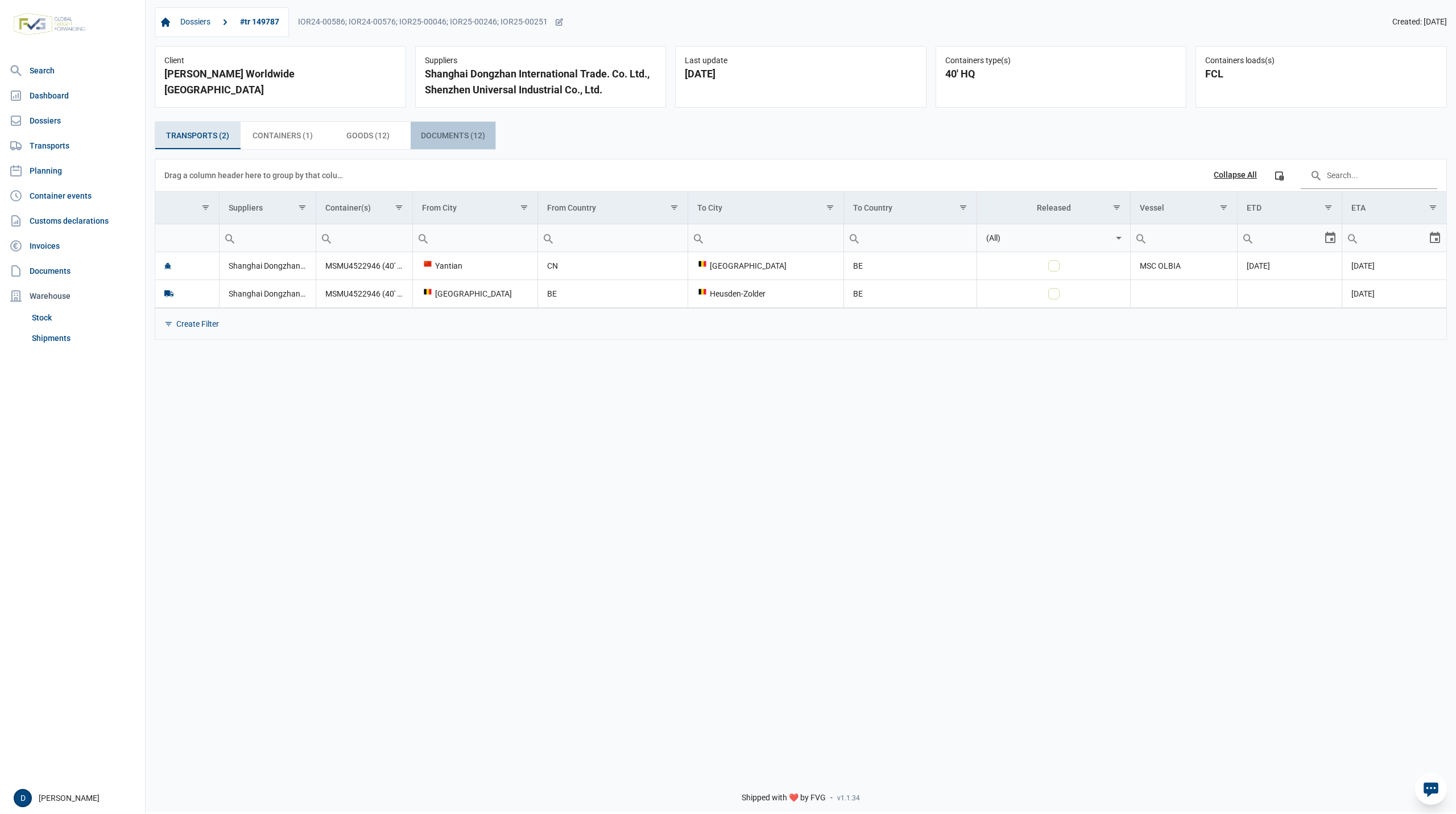
click at [437, 135] on span "Documents (12) Documents (12)" at bounding box center [453, 135] width 64 height 13
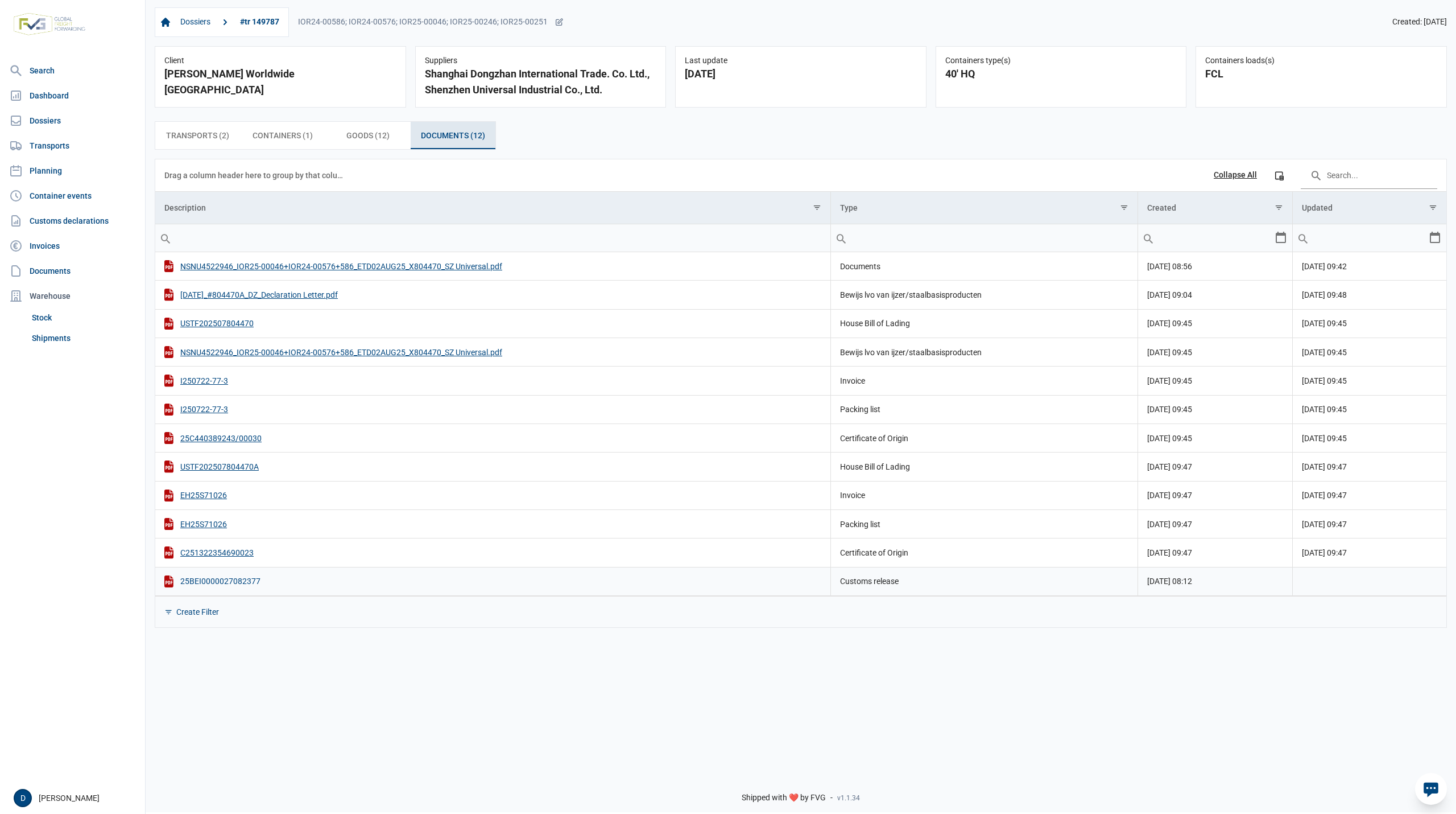
click at [225, 586] on div "25BEI0000027082377" at bounding box center [493, 581] width 657 height 12
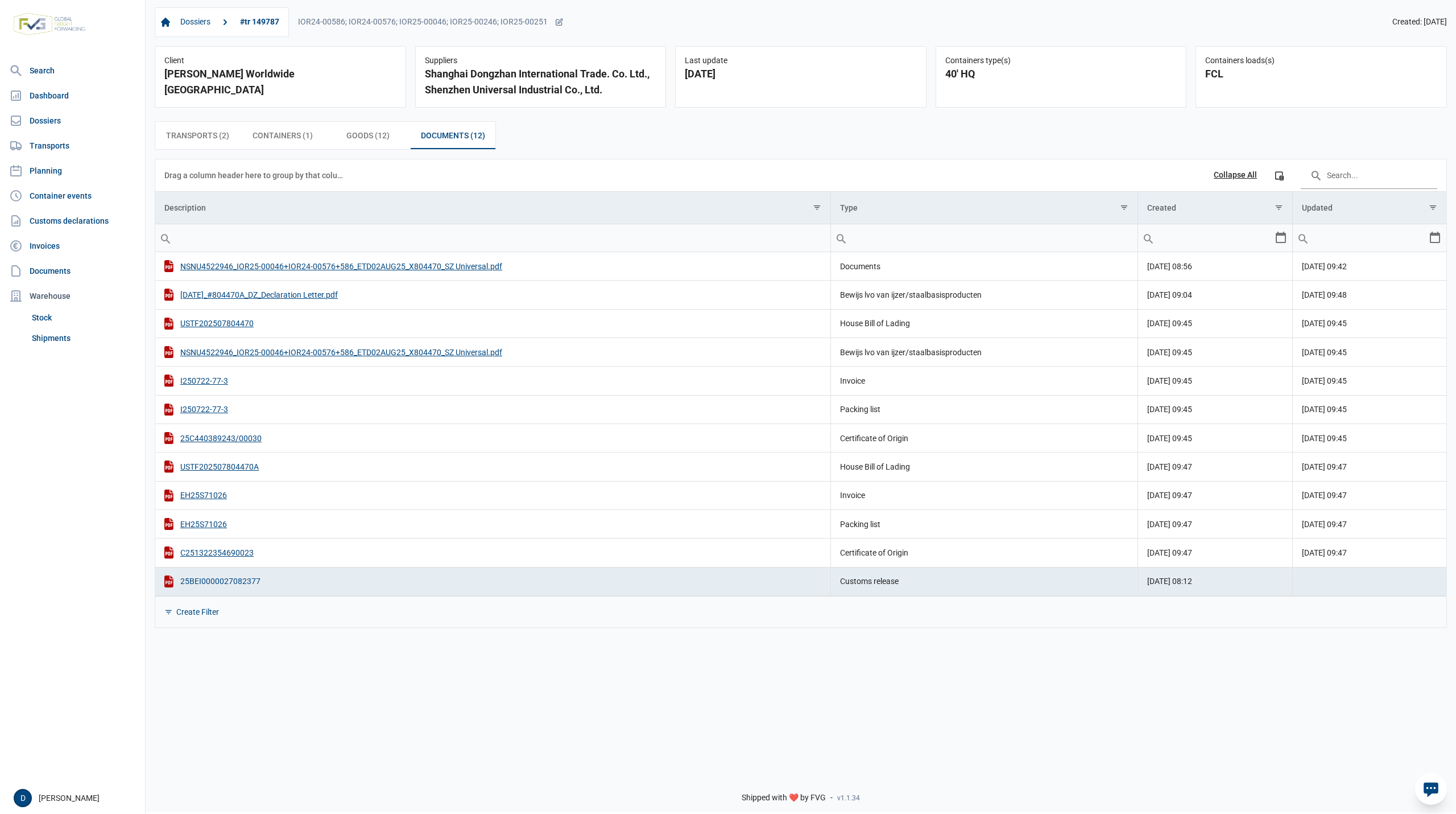
click at [236, 588] on div "25BEI0000027082377" at bounding box center [493, 581] width 657 height 12
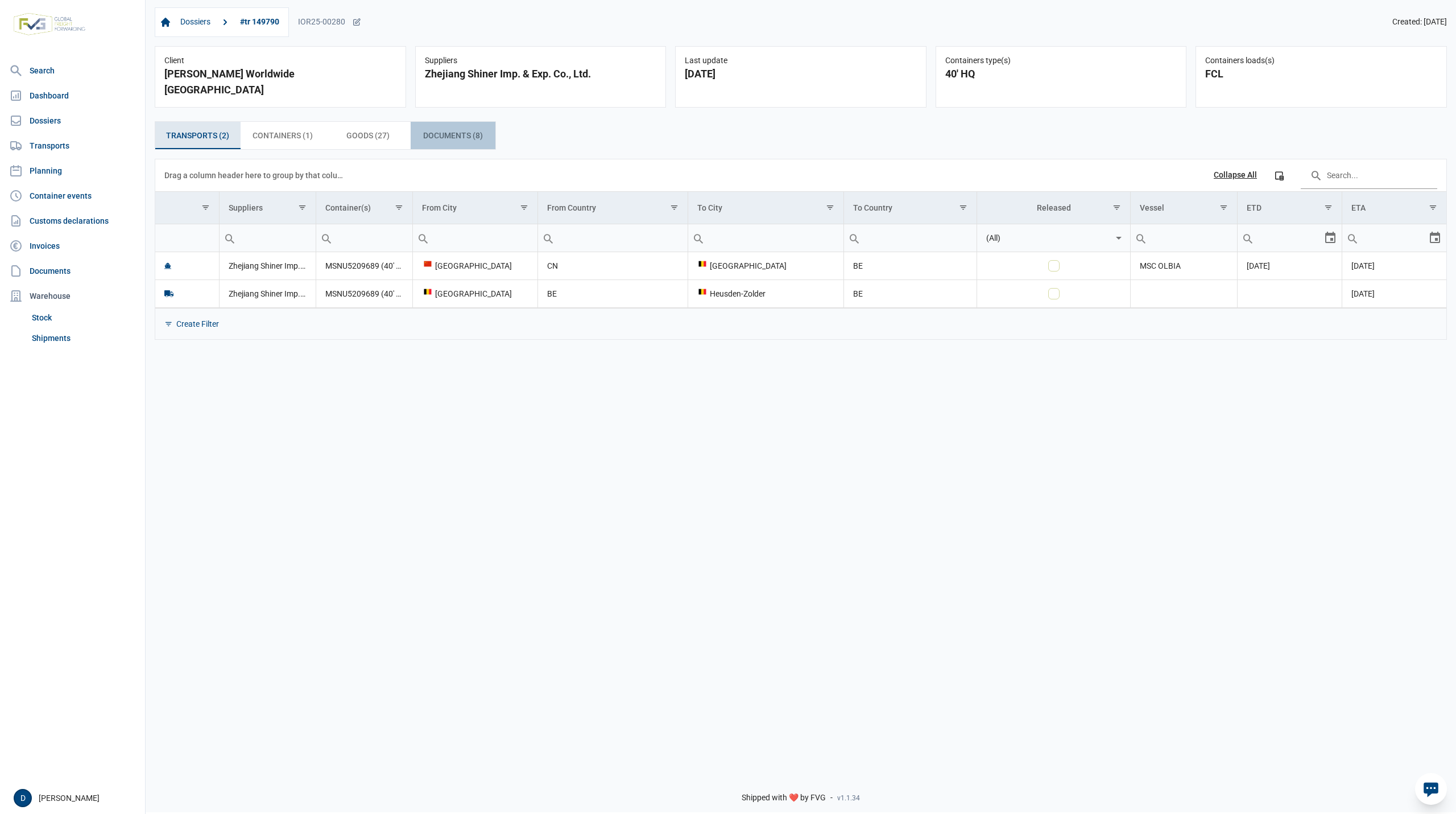
click at [451, 129] on span "Documents (8) Documents (8)" at bounding box center [453, 135] width 60 height 13
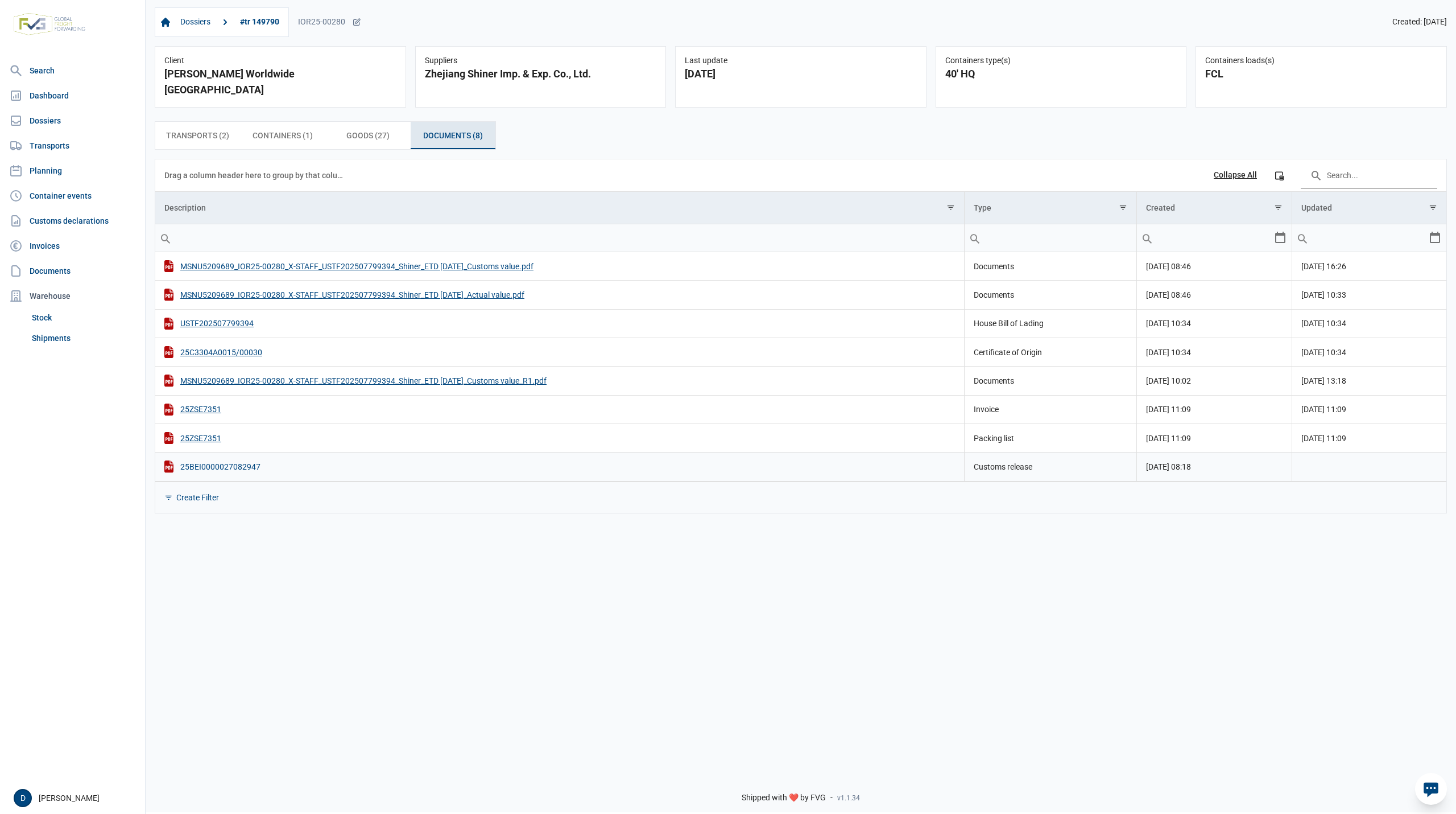
click at [207, 460] on div "25BEI0000027082947" at bounding box center [560, 466] width 791 height 12
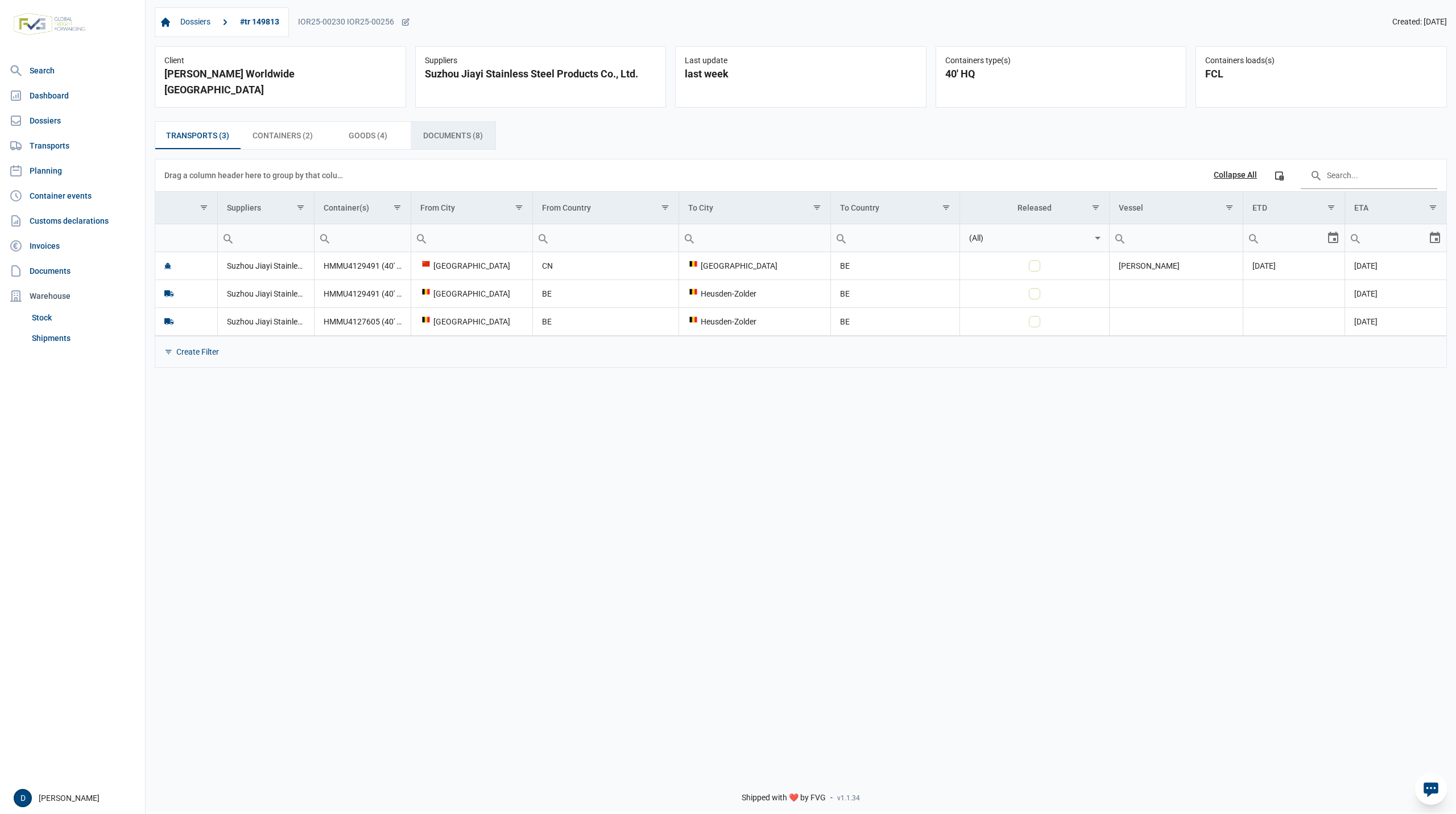
click at [438, 129] on span "Documents (8) Documents (8)" at bounding box center [453, 135] width 60 height 13
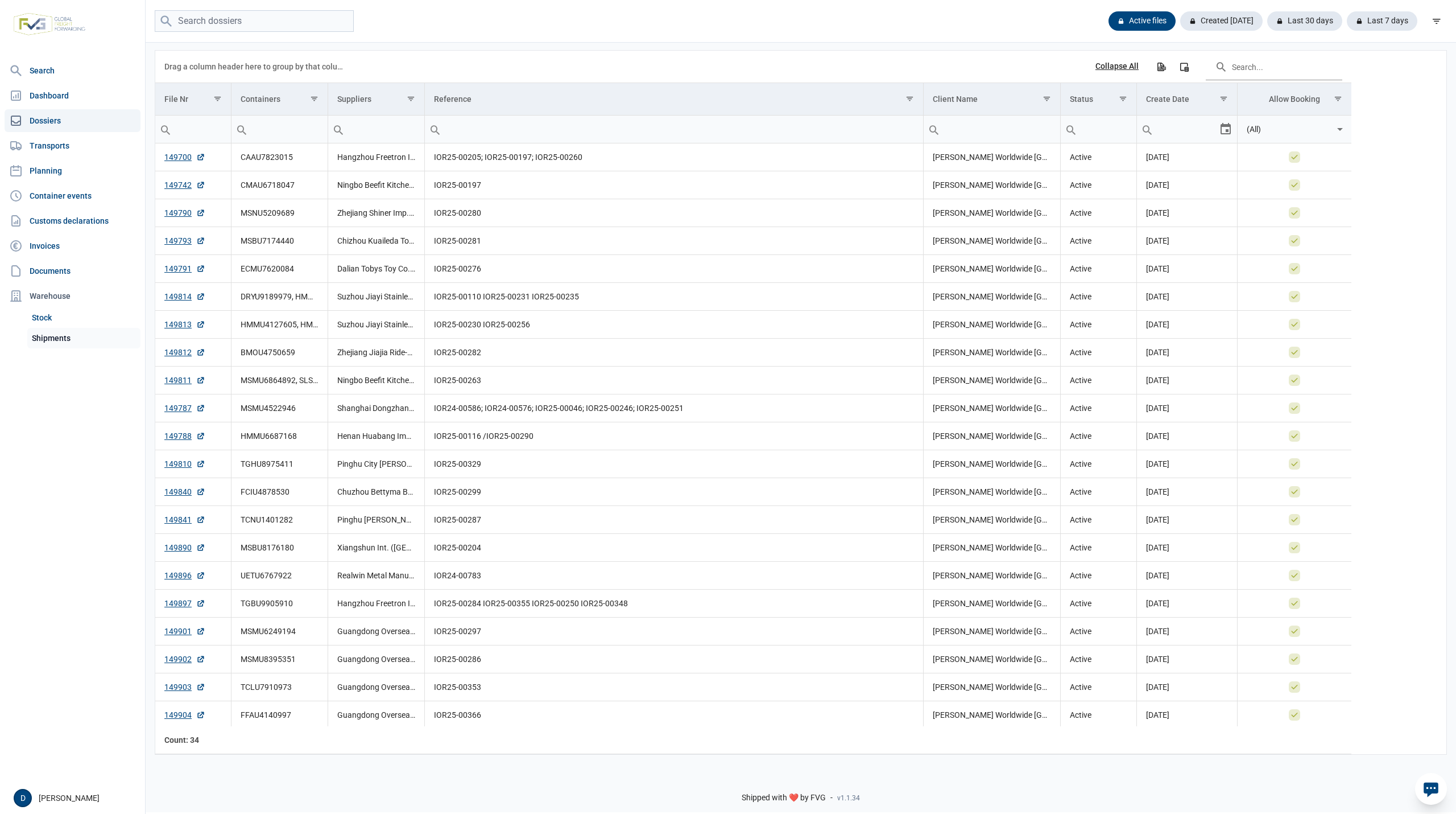
click at [61, 337] on link "Shipments" at bounding box center [84, 338] width 113 height 20
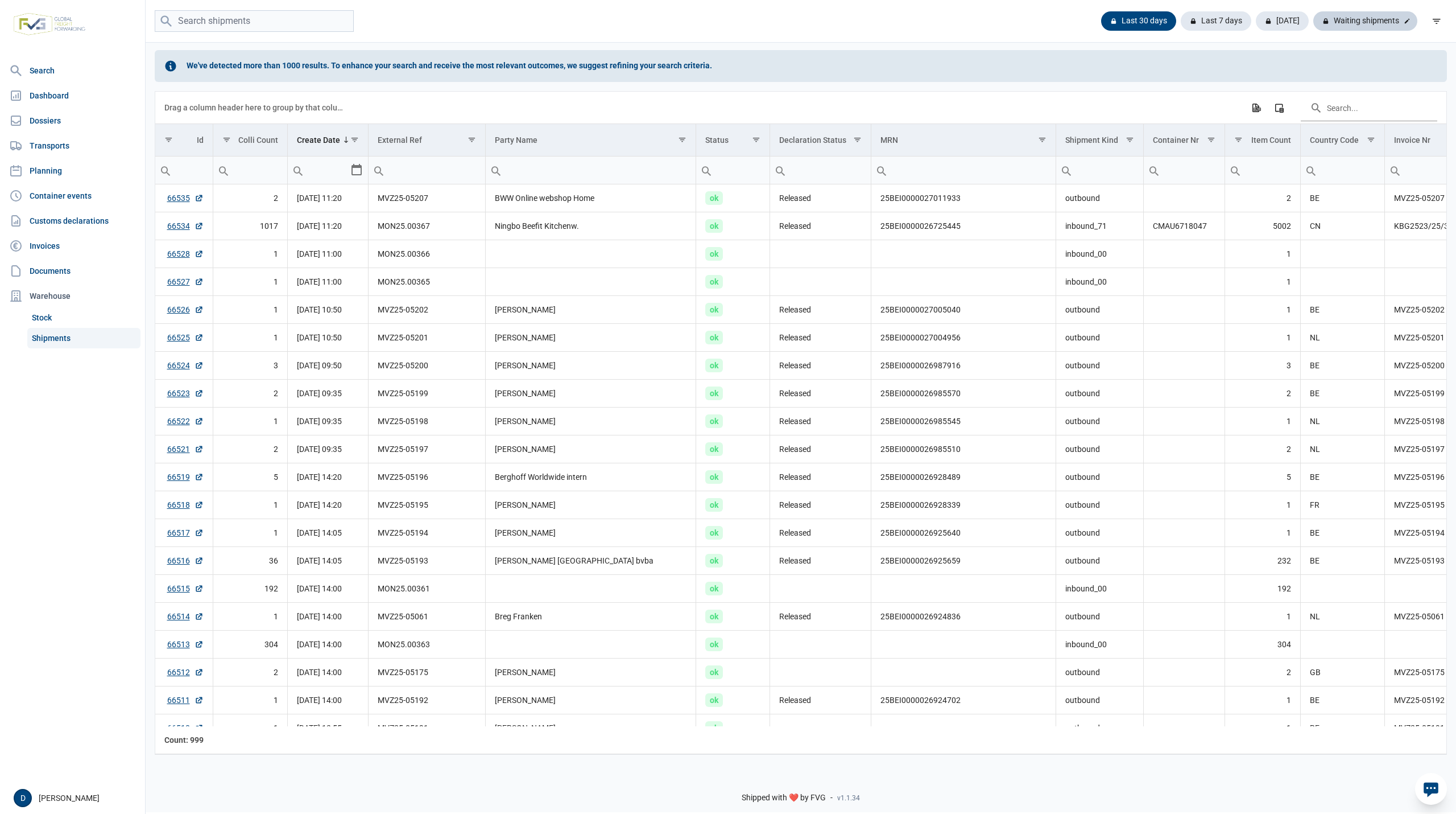
click at [1356, 21] on div "Waiting shipments" at bounding box center [1365, 21] width 104 height 20
